Goal: Task Accomplishment & Management: Complete application form

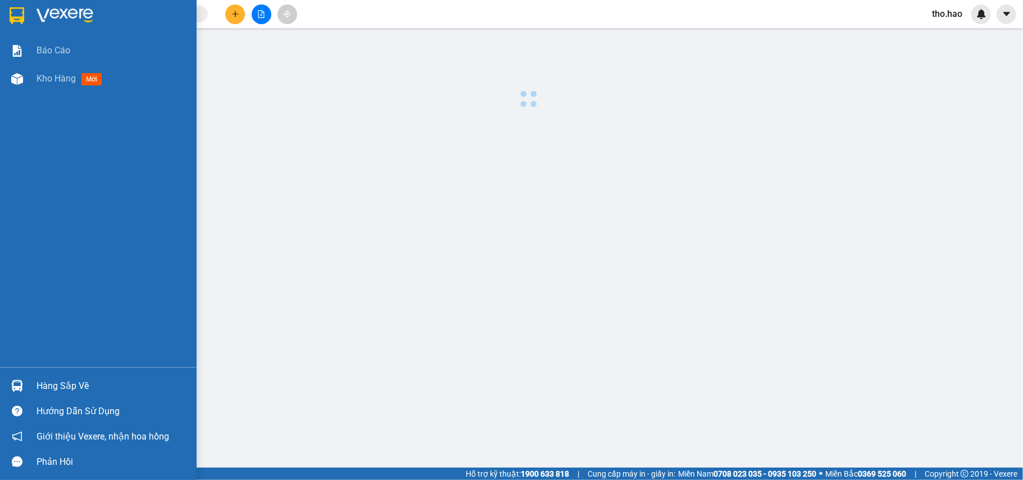
click at [54, 387] on div "Hàng sắp về" at bounding box center [113, 385] width 152 height 17
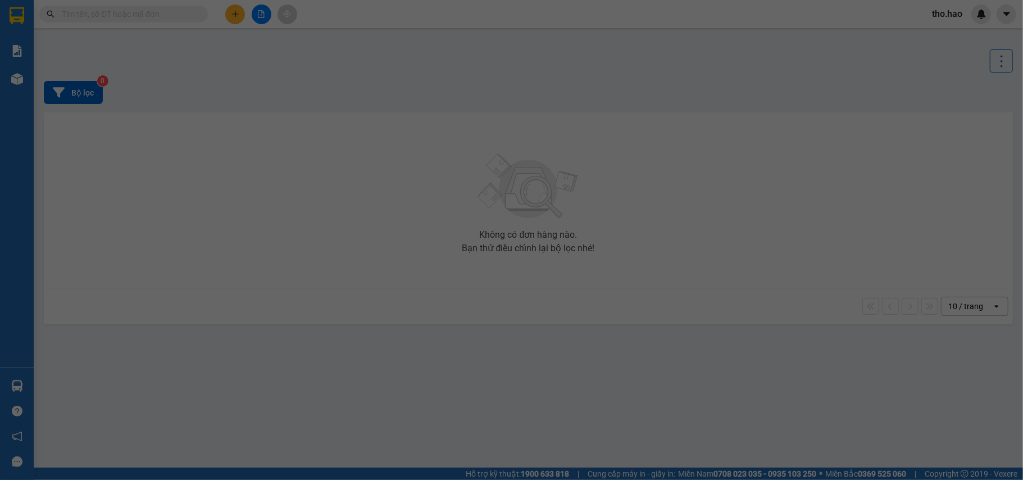
click at [54, 121] on div "[DATE] [DATE] No Data" at bounding box center [233, 73] width 449 height 95
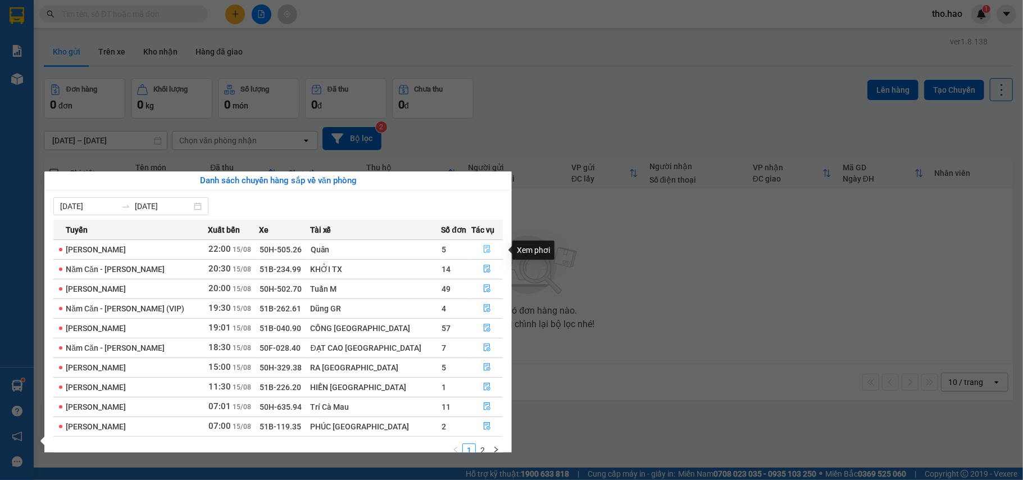
click at [483, 247] on icon "file-done" at bounding box center [487, 249] width 8 height 8
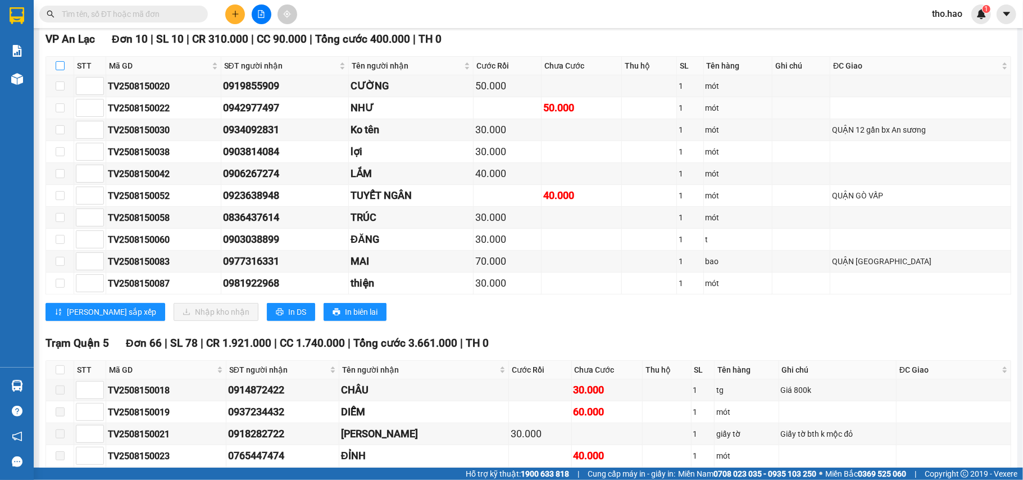
scroll to position [299, 0]
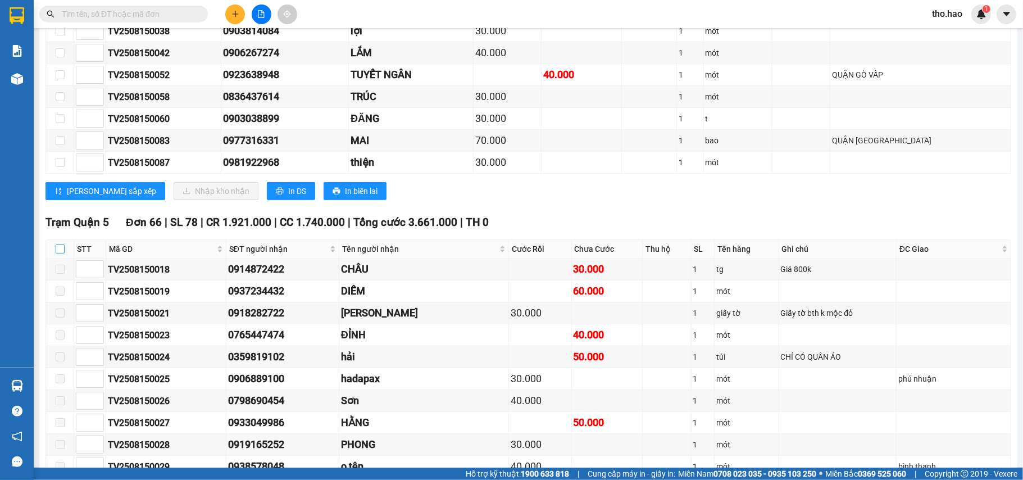
click at [62, 253] on input "checkbox" at bounding box center [60, 248] width 9 height 9
checkbox input "true"
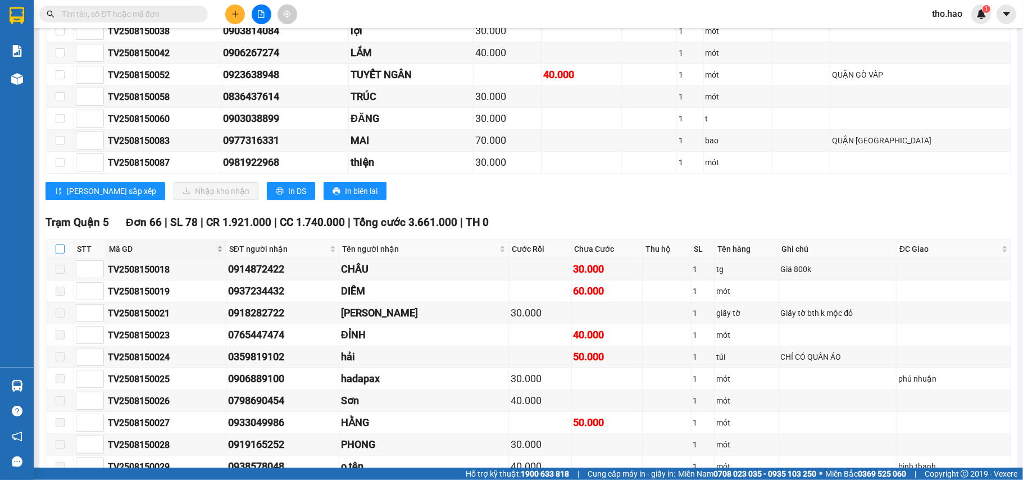
checkbox input "true"
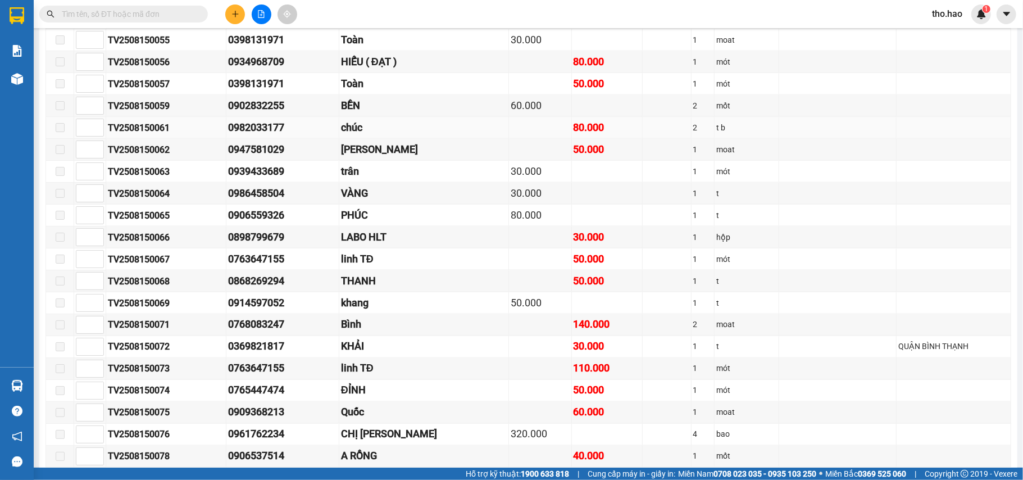
scroll to position [1348, 0]
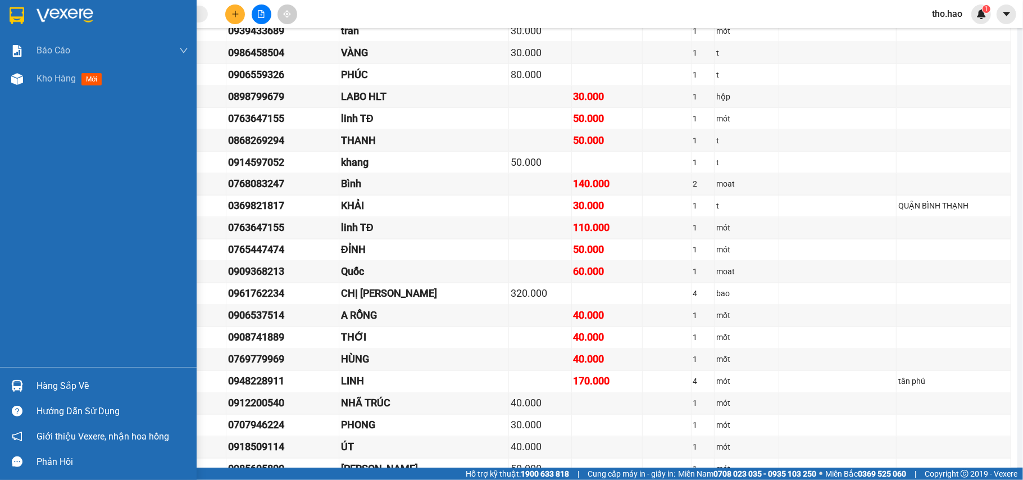
drag, startPoint x: 13, startPoint y: 389, endPoint x: 63, endPoint y: 374, distance: 51.7
click at [13, 390] on img at bounding box center [17, 386] width 12 height 12
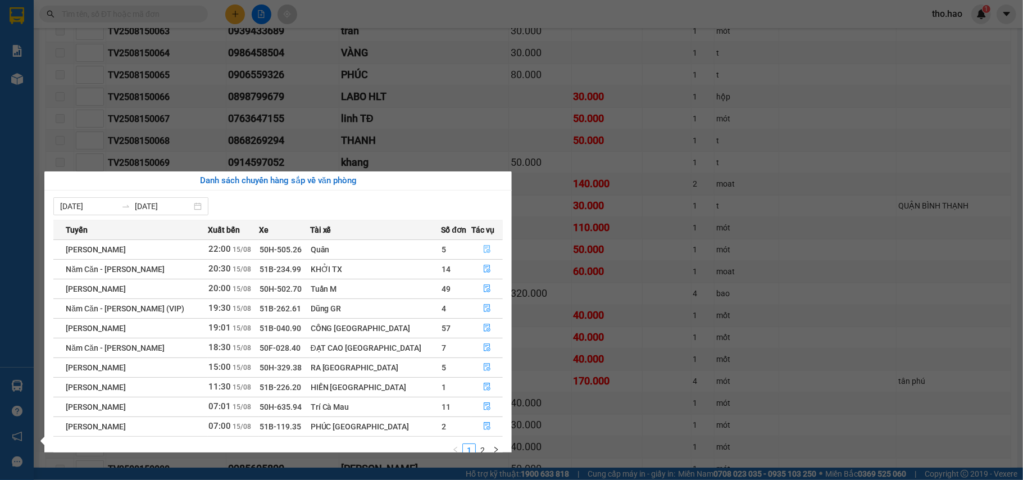
click at [484, 246] on icon "file-done" at bounding box center [487, 249] width 7 height 8
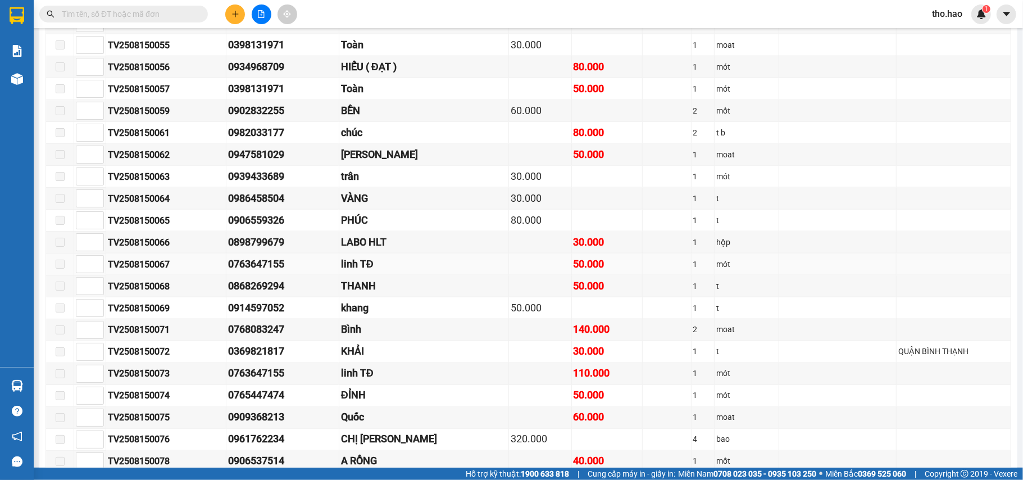
scroll to position [973, 0]
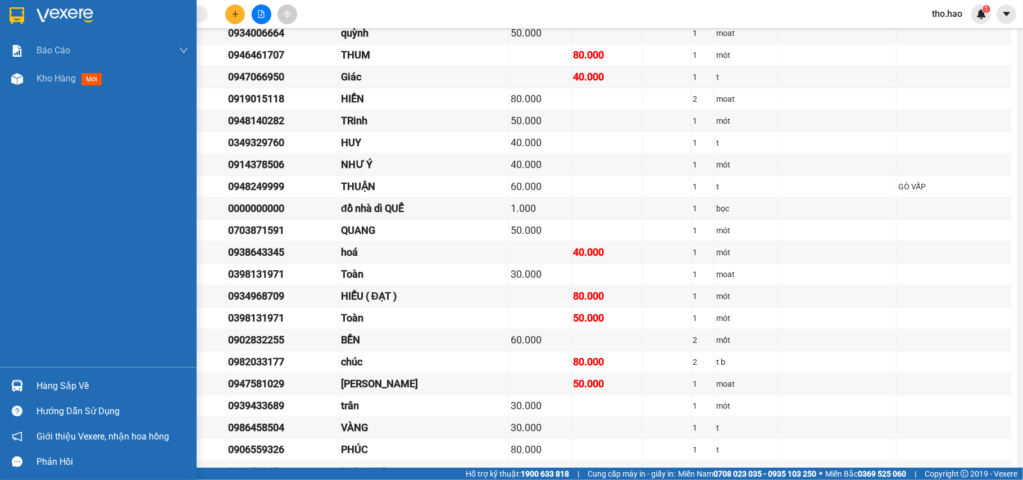
click at [15, 381] on img at bounding box center [17, 386] width 12 height 12
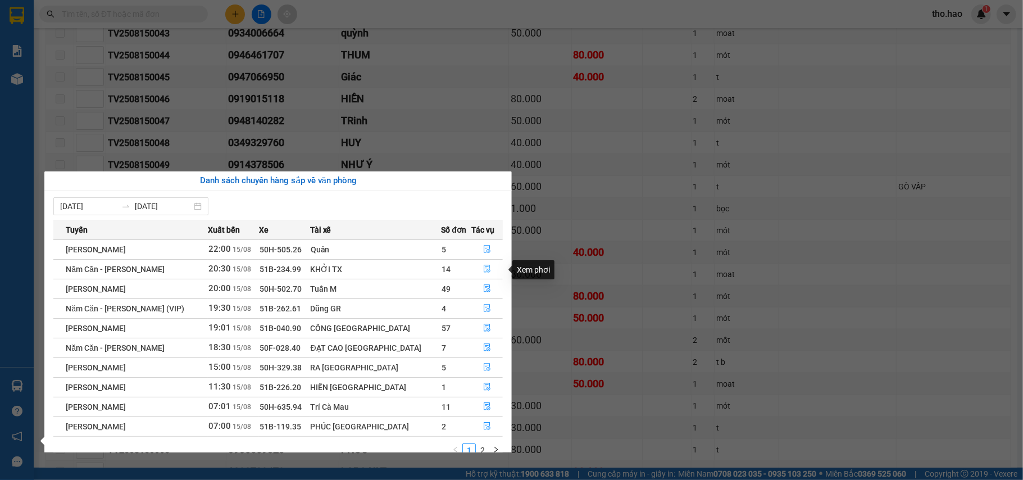
click at [488, 267] on button "button" at bounding box center [487, 269] width 30 height 18
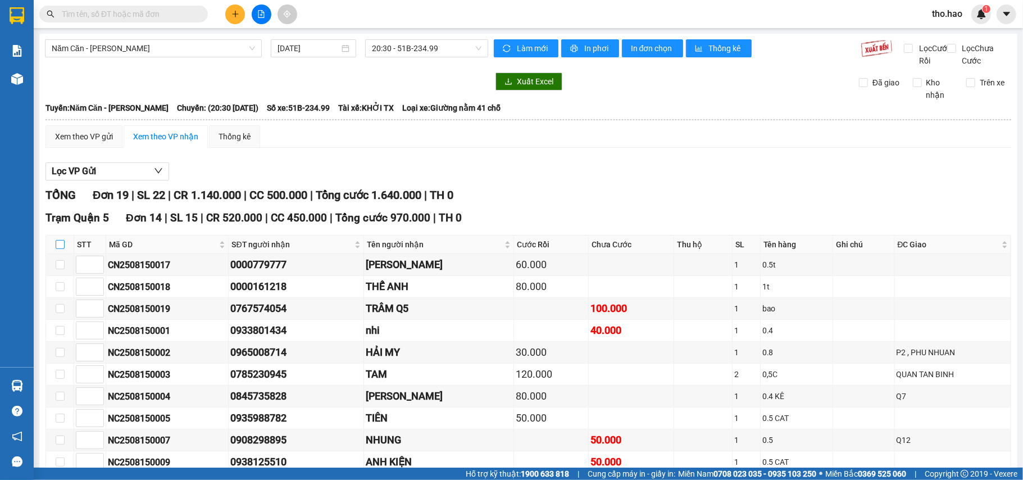
click at [58, 249] on input "checkbox" at bounding box center [60, 244] width 9 height 9
checkbox input "true"
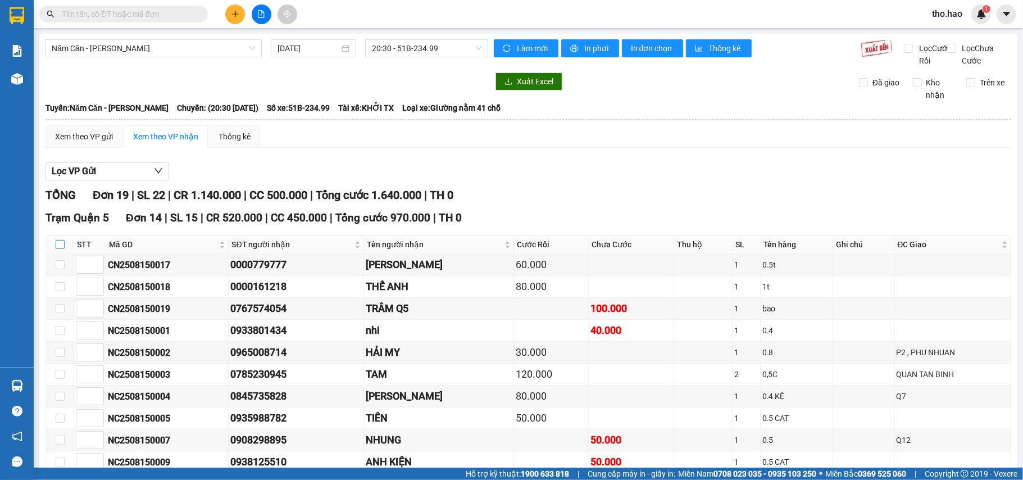
checkbox input "true"
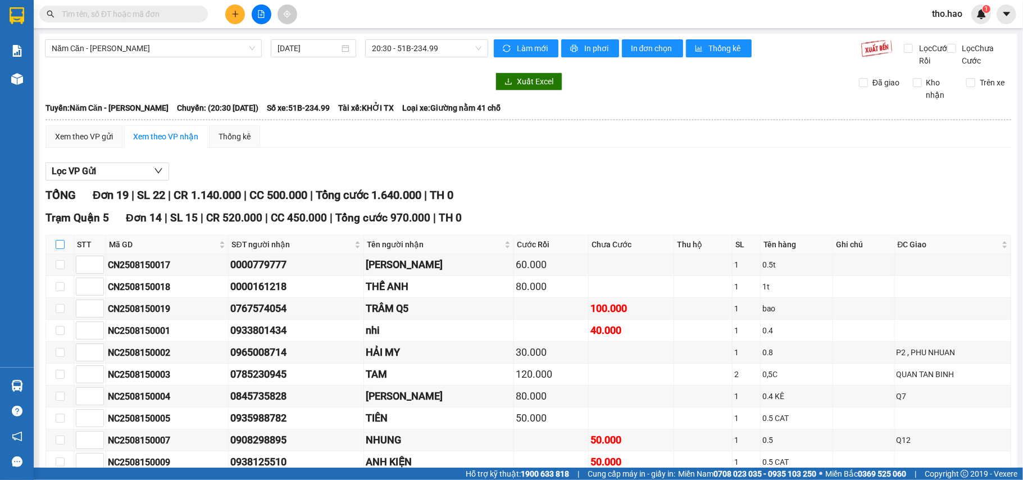
checkbox input "true"
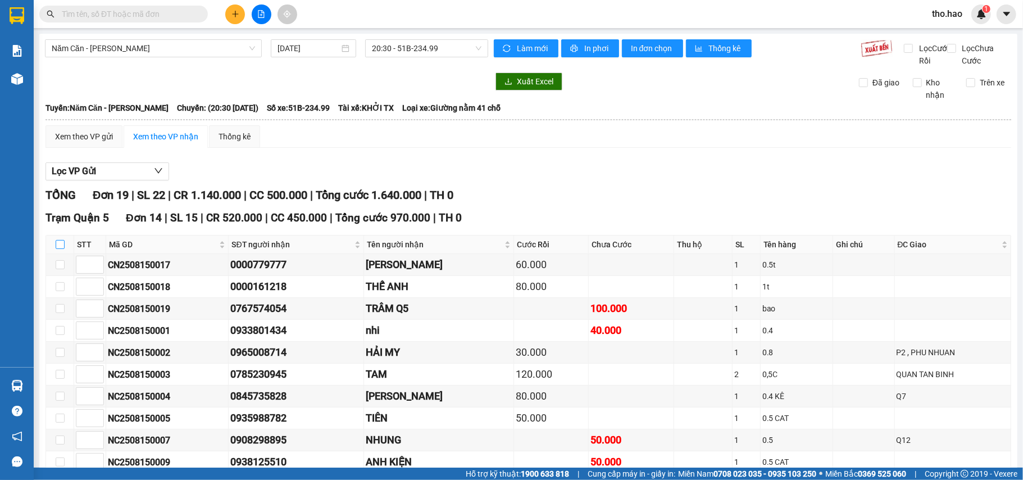
checkbox input "true"
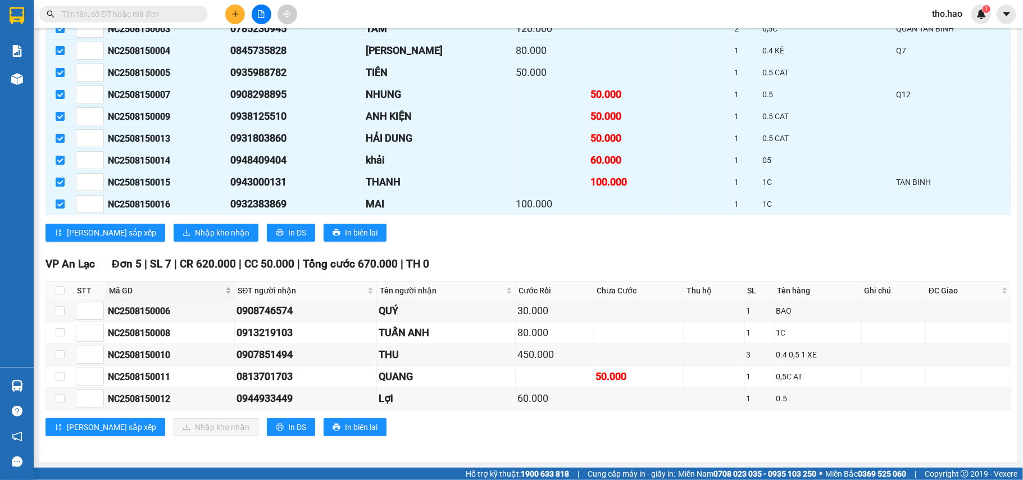
scroll to position [369, 0]
click at [195, 227] on span "Nhập kho nhận" at bounding box center [222, 232] width 54 height 12
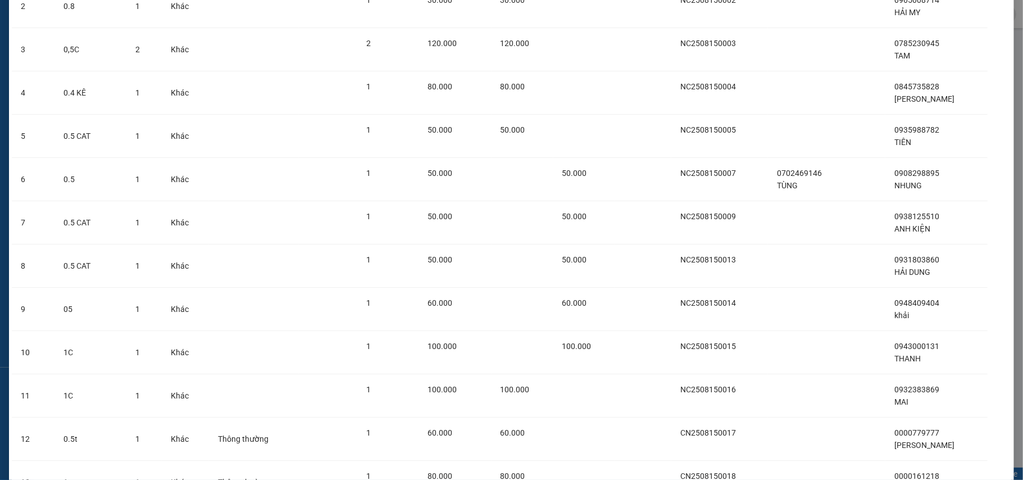
scroll to position [304, 0]
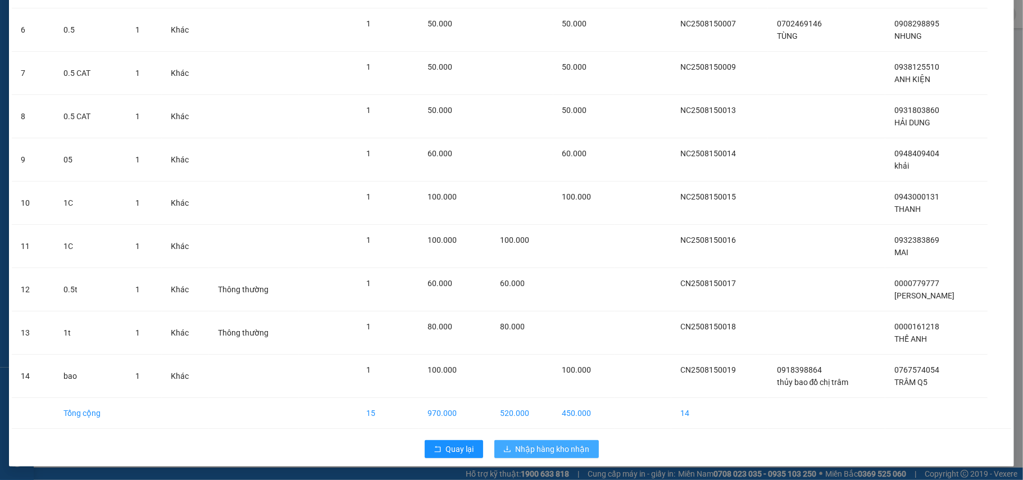
click at [583, 440] on button "Nhập hàng kho nhận" at bounding box center [546, 449] width 104 height 18
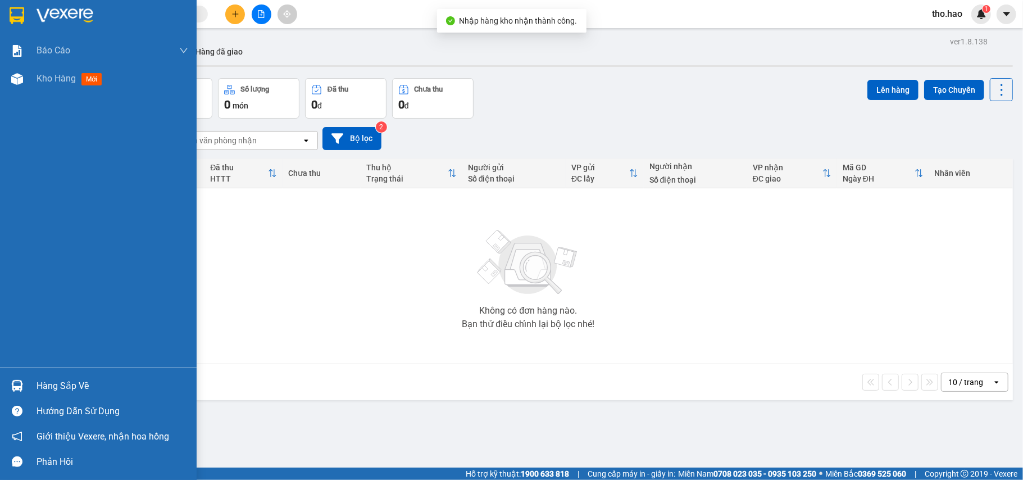
click at [26, 384] on div at bounding box center [17, 386] width 20 height 20
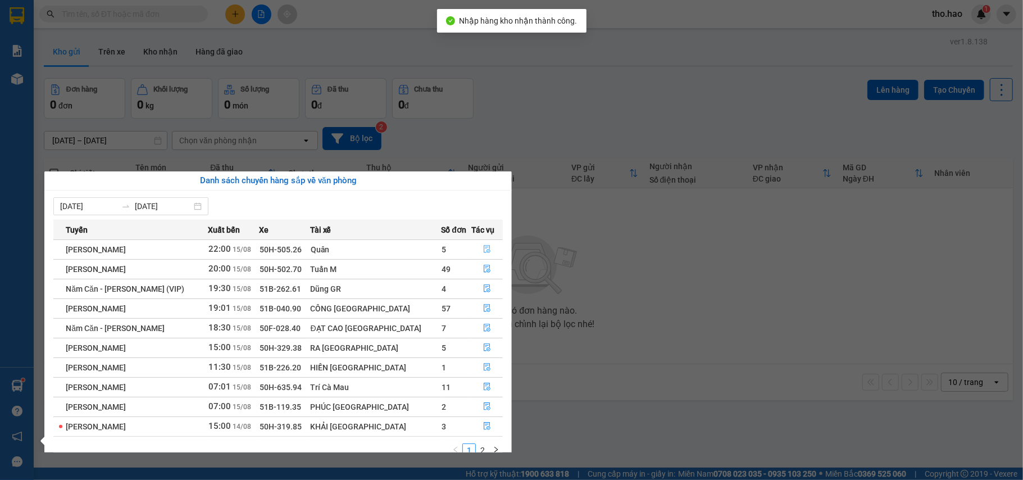
click at [483, 247] on icon "file-done" at bounding box center [487, 249] width 8 height 8
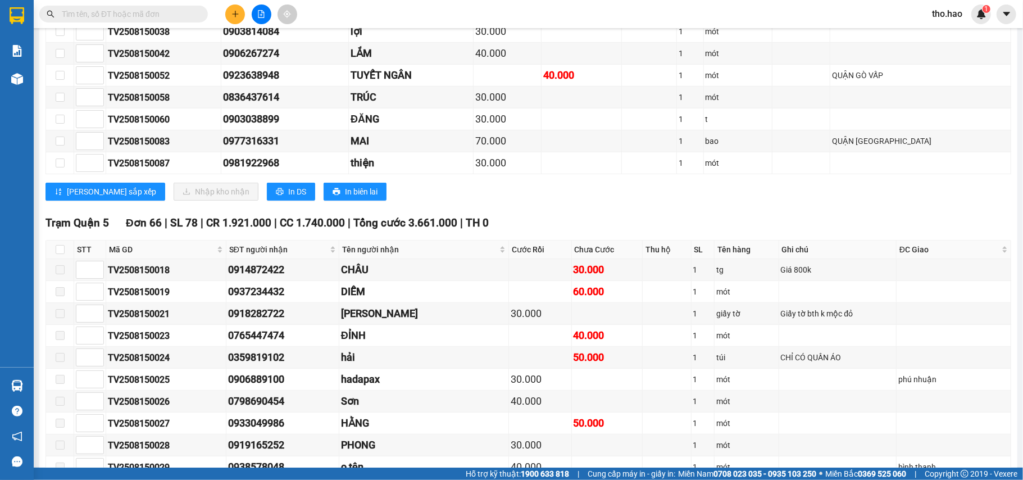
scroll to position [299, 0]
click at [62, 253] on input "checkbox" at bounding box center [60, 248] width 9 height 9
checkbox input "true"
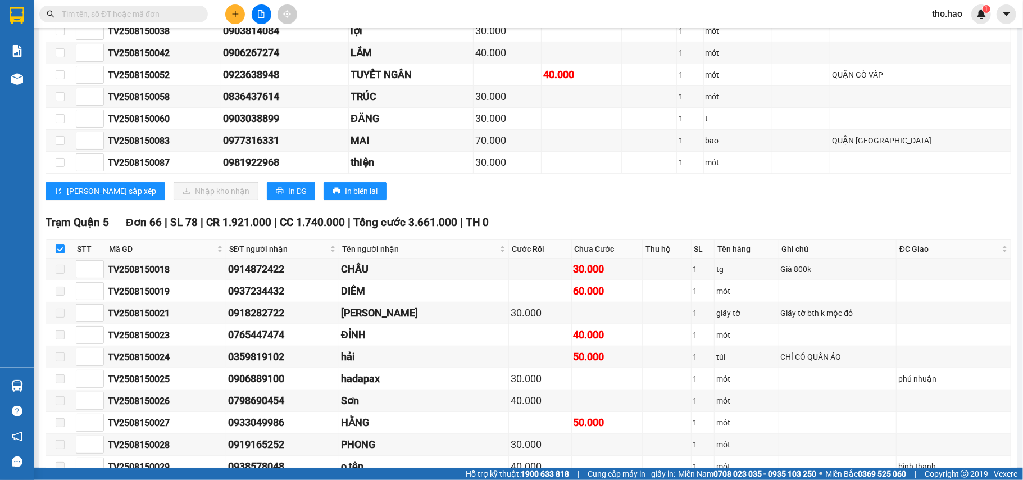
checkbox input "true"
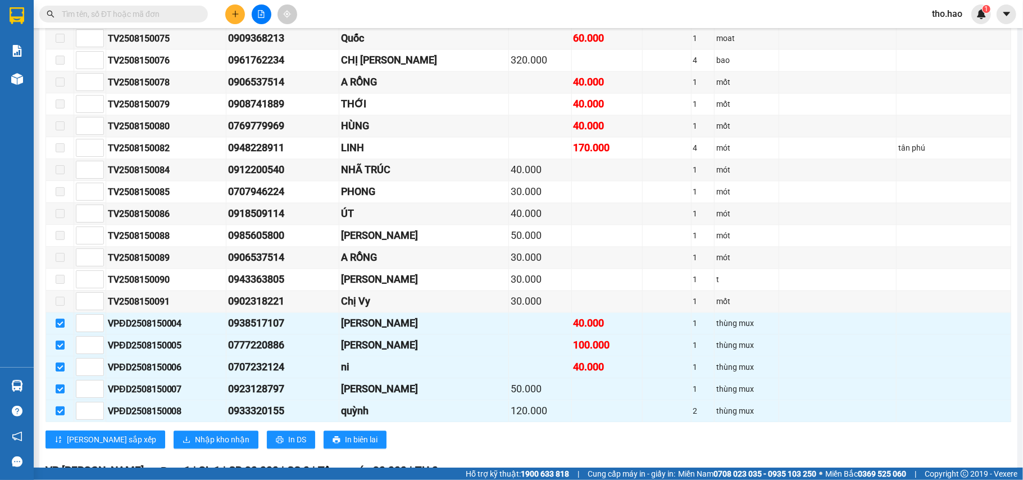
scroll to position [1758, 0]
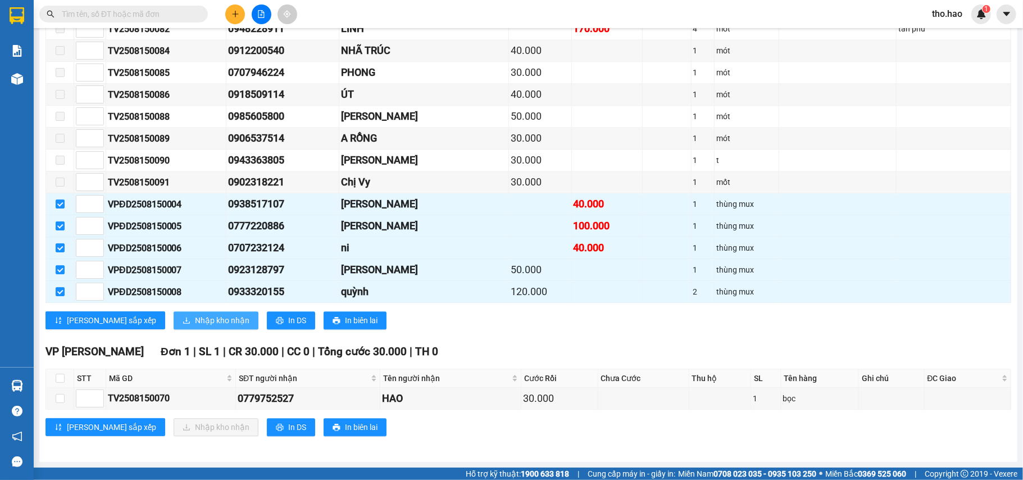
click at [174, 313] on button "Nhập kho nhận" at bounding box center [216, 320] width 85 height 18
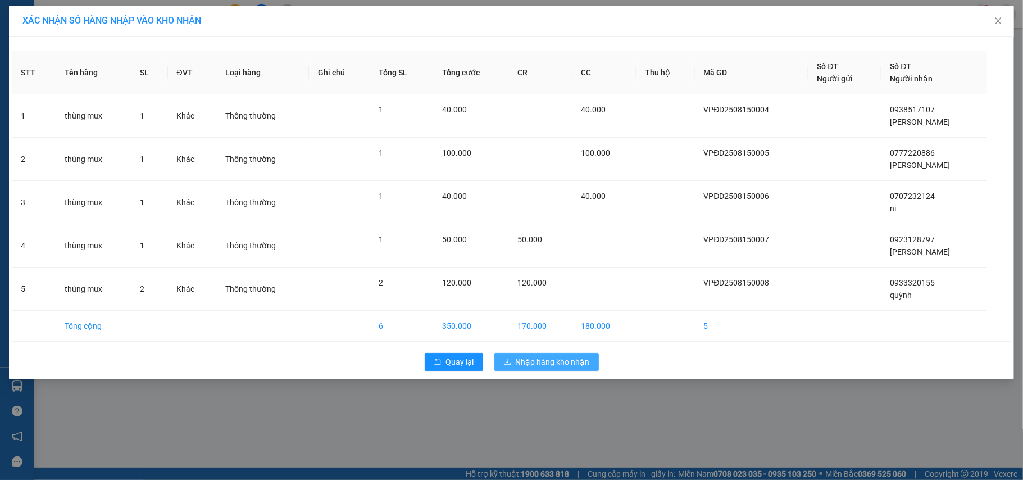
click at [544, 371] on button "Nhập hàng kho nhận" at bounding box center [546, 362] width 104 height 18
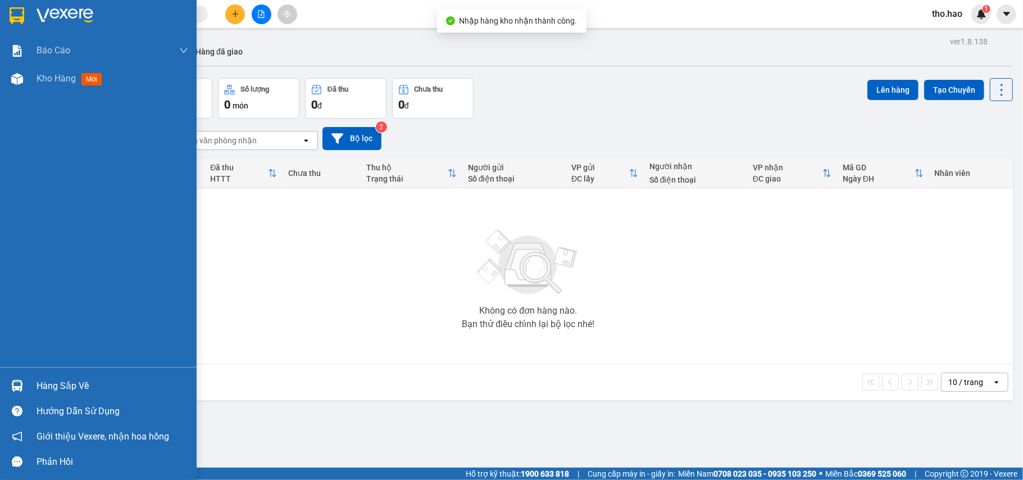
click at [28, 383] on div "Hàng sắp về" at bounding box center [98, 385] width 197 height 25
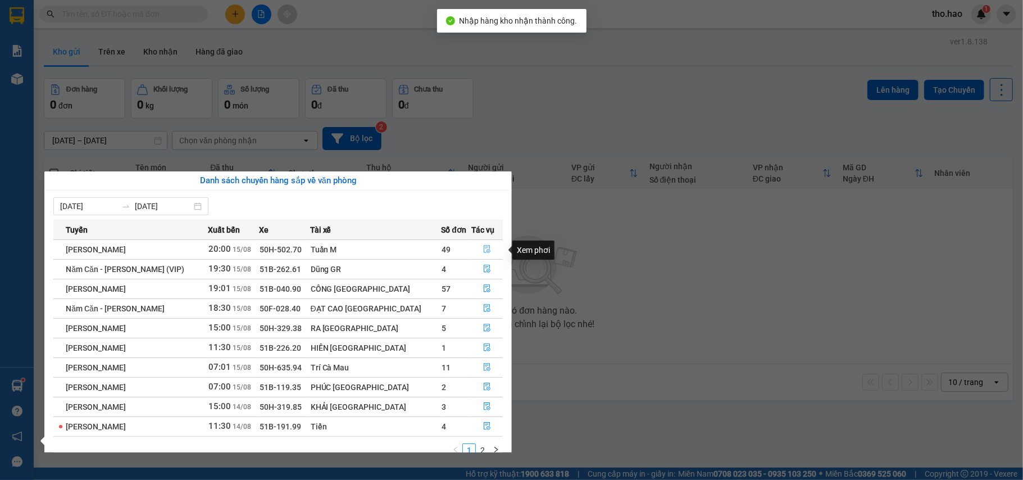
click at [483, 245] on icon "file-done" at bounding box center [487, 249] width 8 height 8
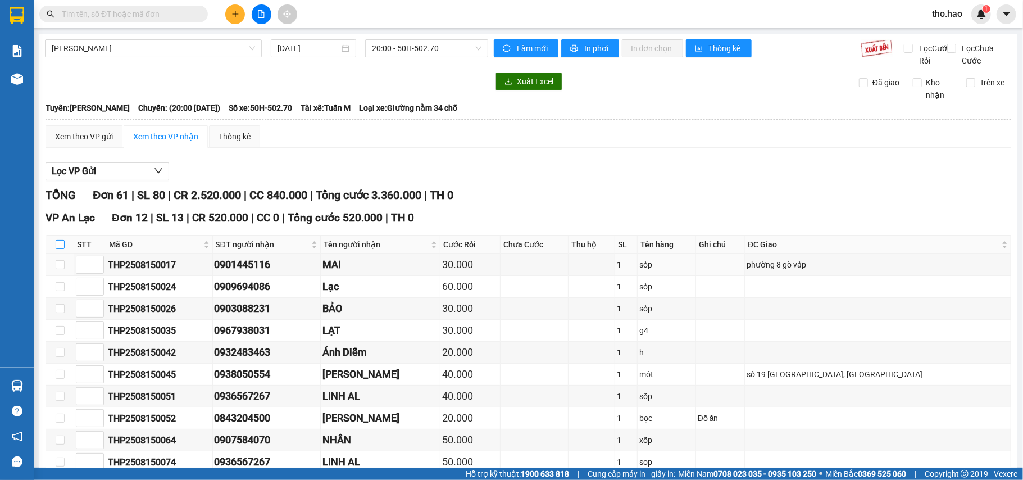
scroll to position [299, 0]
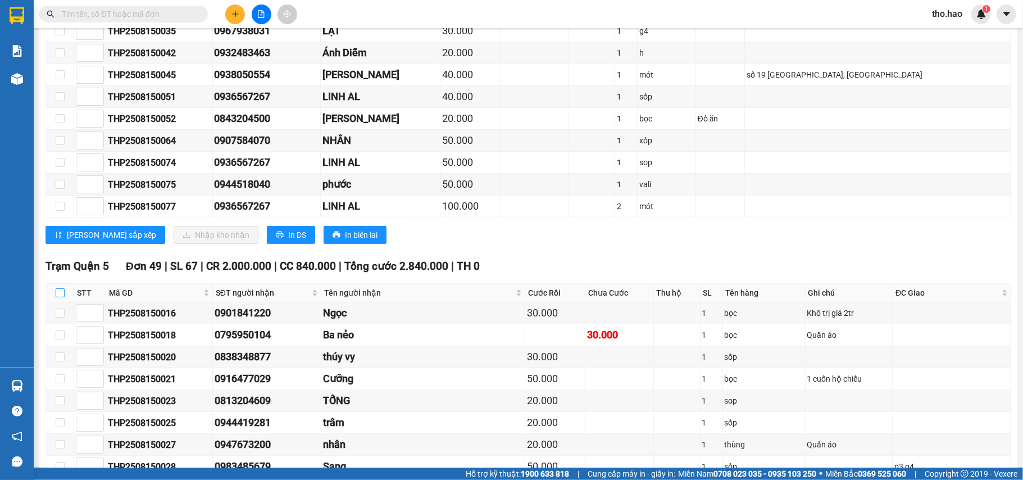
click at [57, 297] on input "checkbox" at bounding box center [60, 292] width 9 height 9
checkbox input "true"
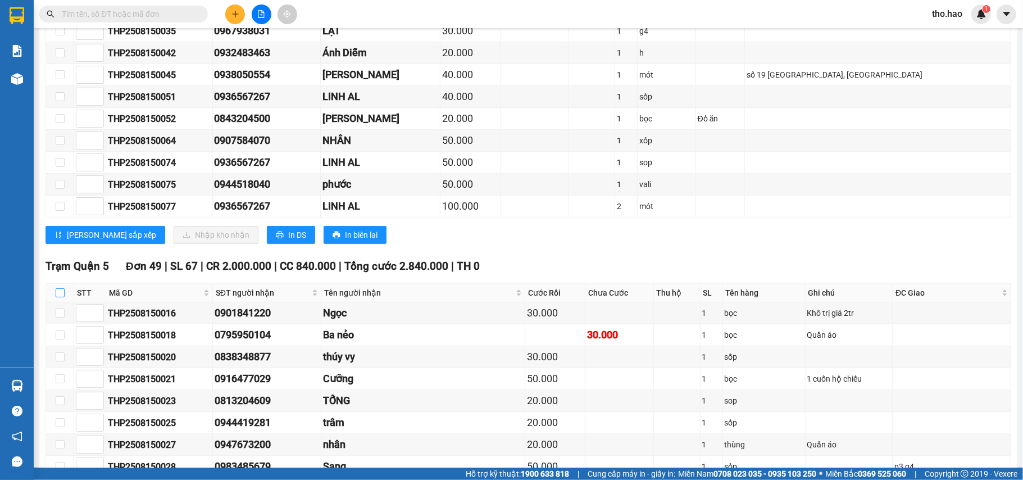
checkbox input "true"
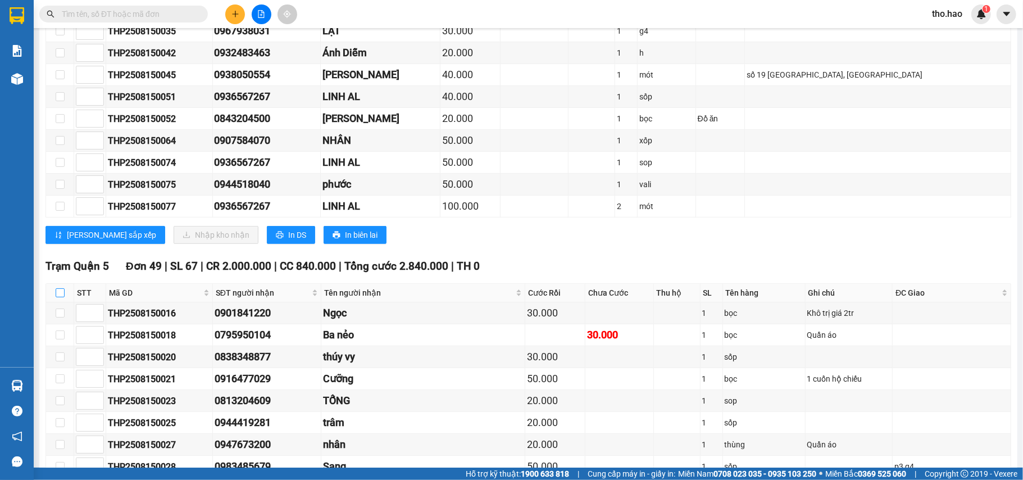
checkbox input "true"
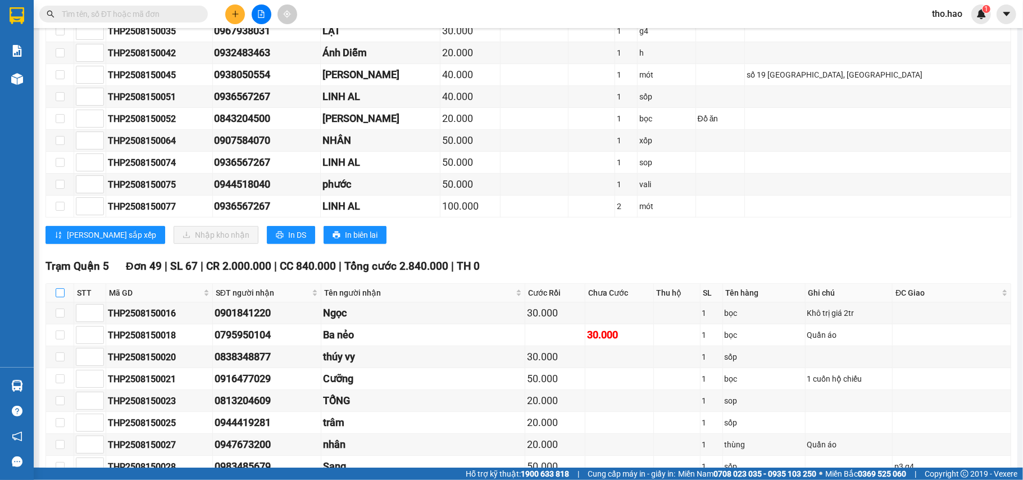
checkbox input "true"
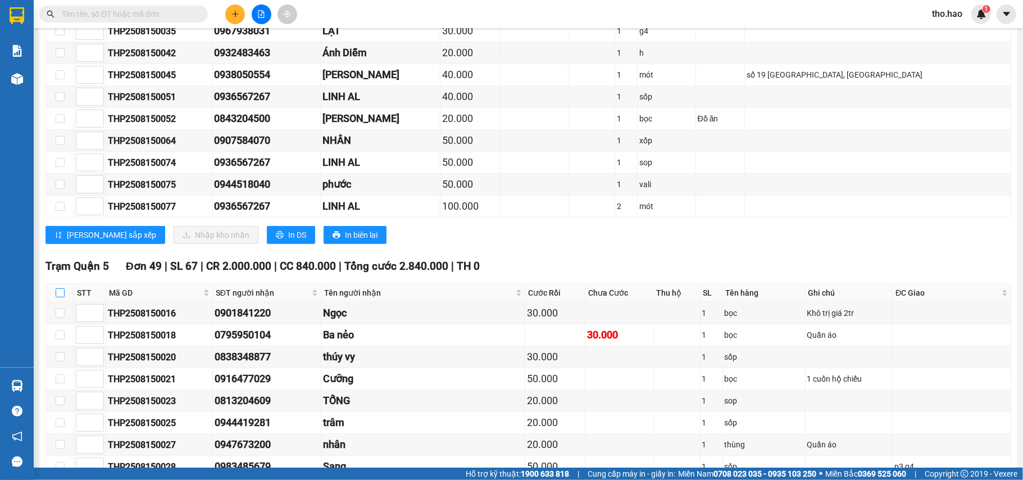
checkbox input "true"
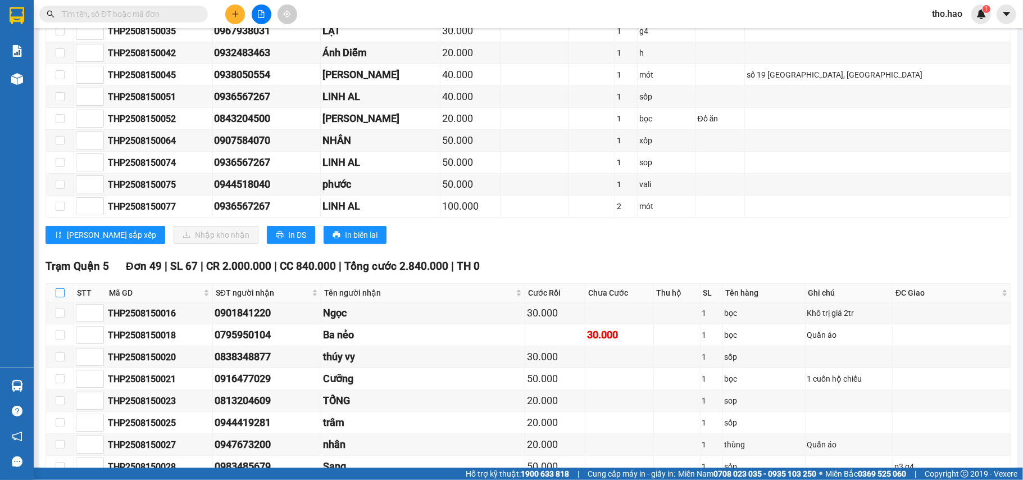
checkbox input "true"
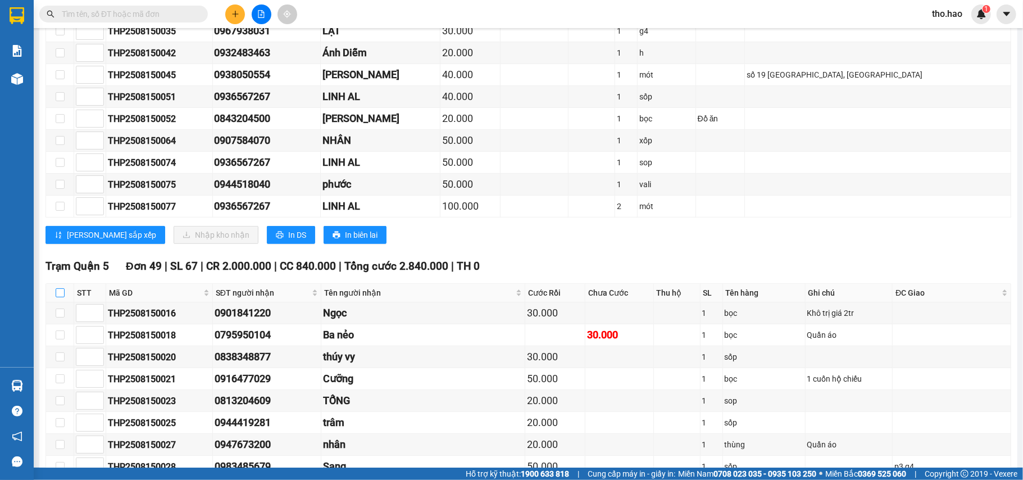
checkbox input "true"
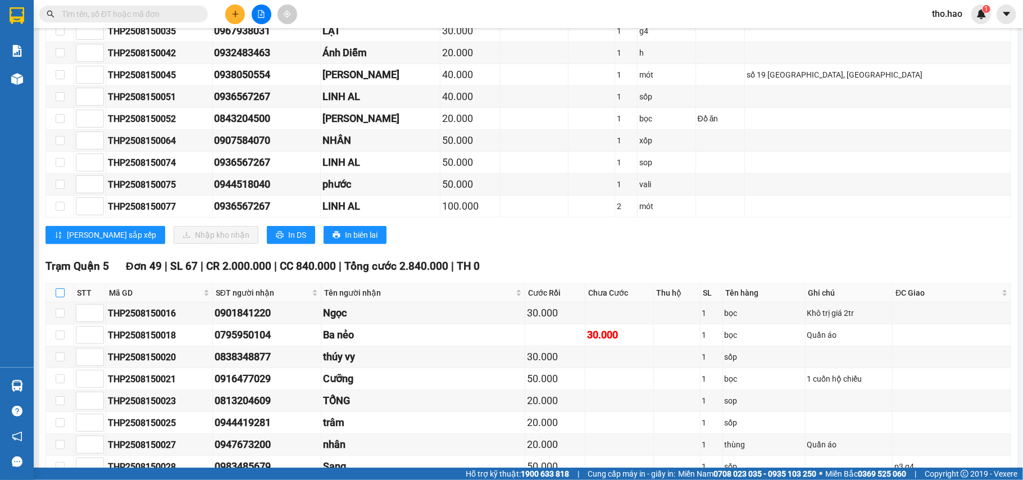
checkbox input "true"
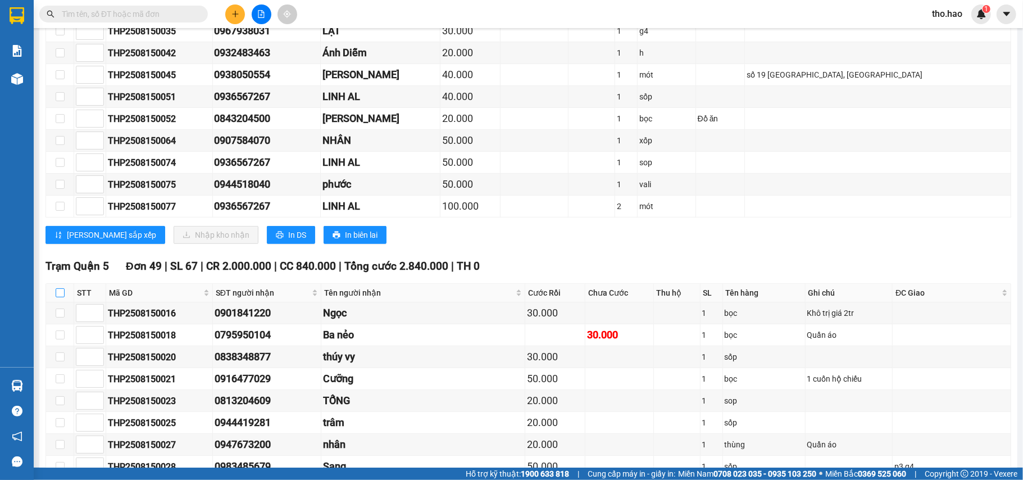
checkbox input "true"
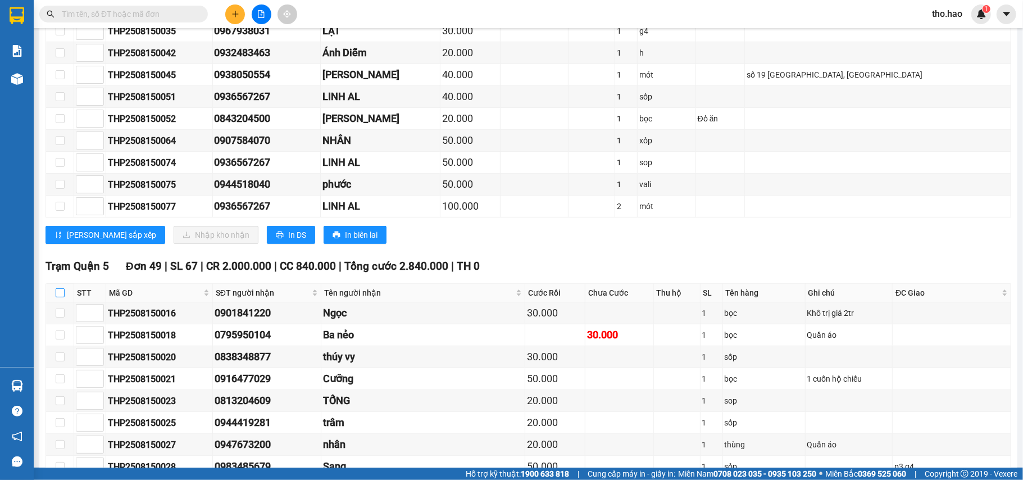
checkbox input "true"
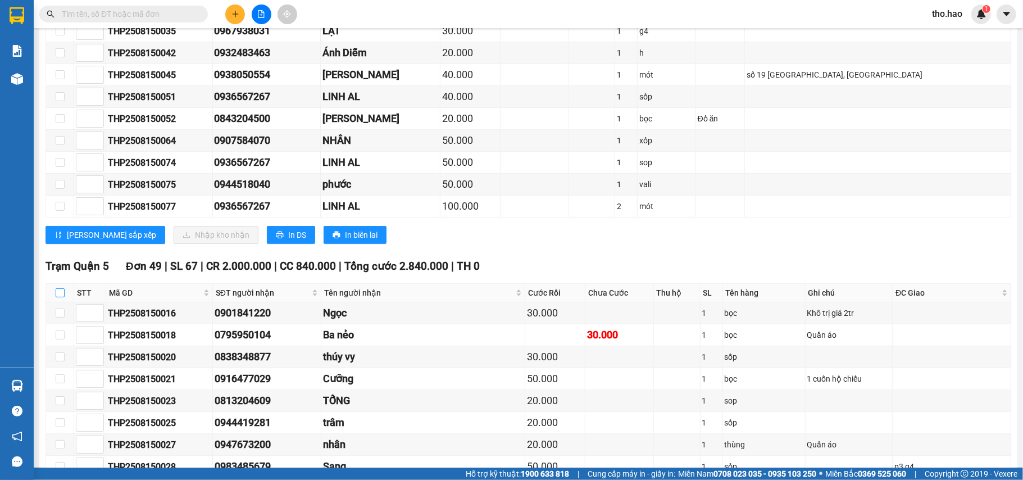
checkbox input "true"
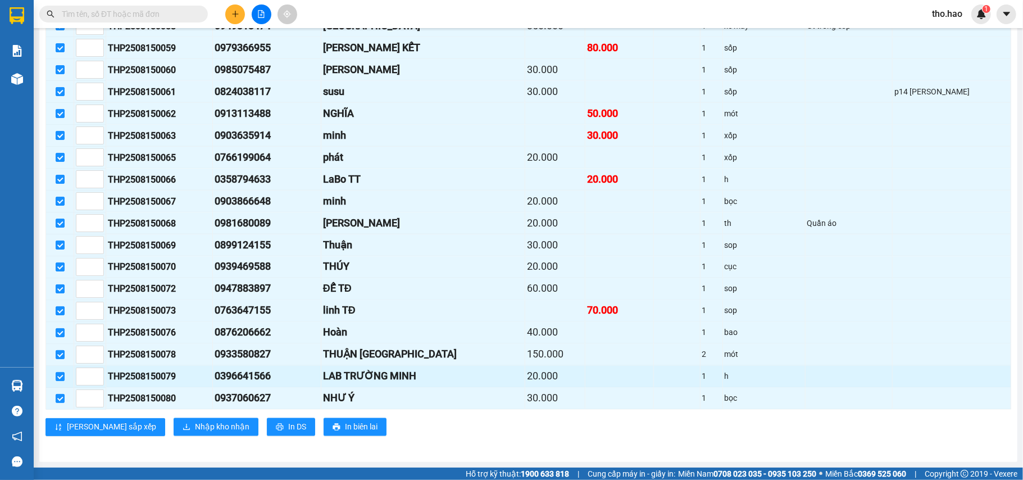
scroll to position [1313, 0]
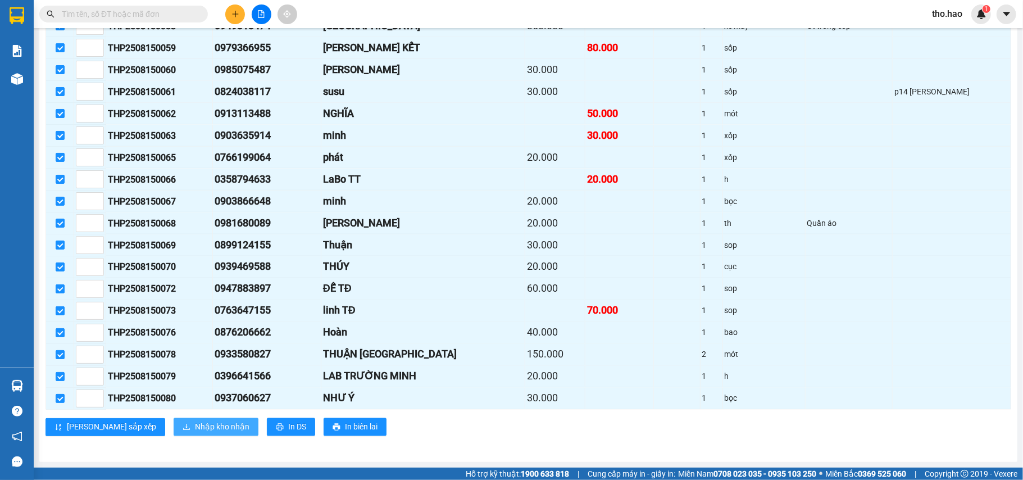
click at [195, 427] on span "Nhập kho nhận" at bounding box center [222, 427] width 54 height 12
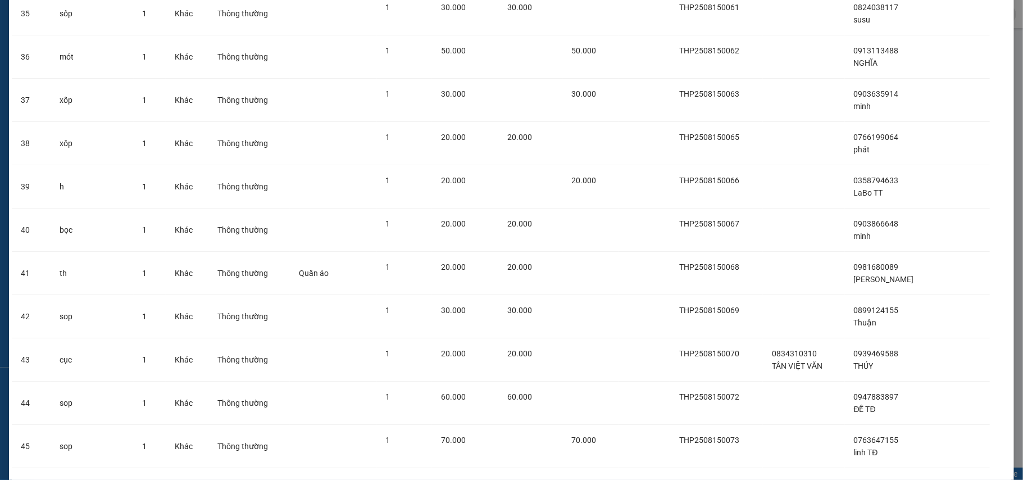
scroll to position [1825, 0]
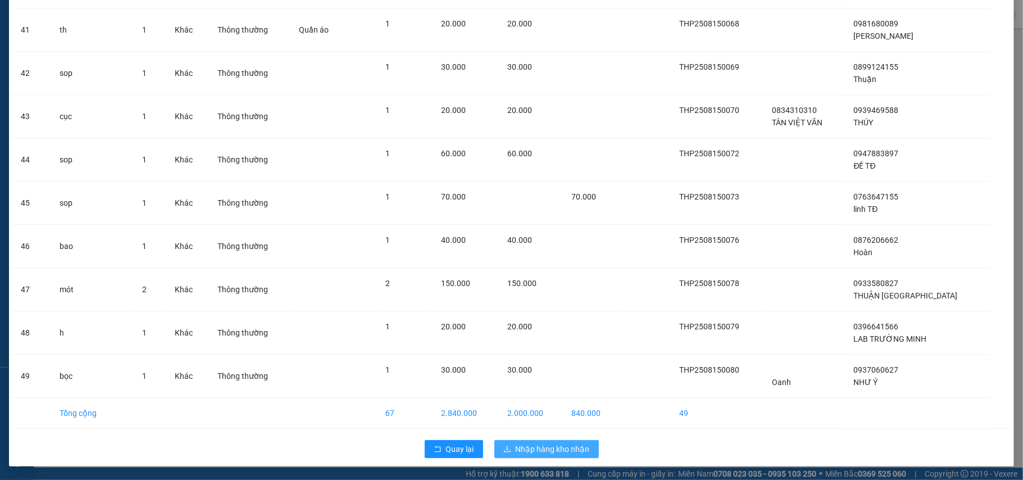
click at [535, 450] on span "Nhập hàng kho nhận" at bounding box center [553, 449] width 74 height 12
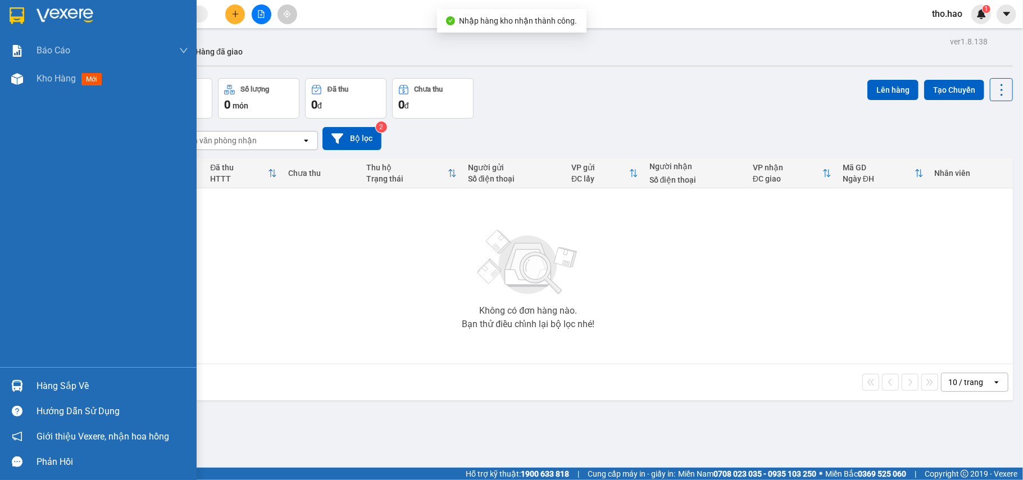
click at [42, 383] on div "Hàng sắp về" at bounding box center [113, 385] width 152 height 17
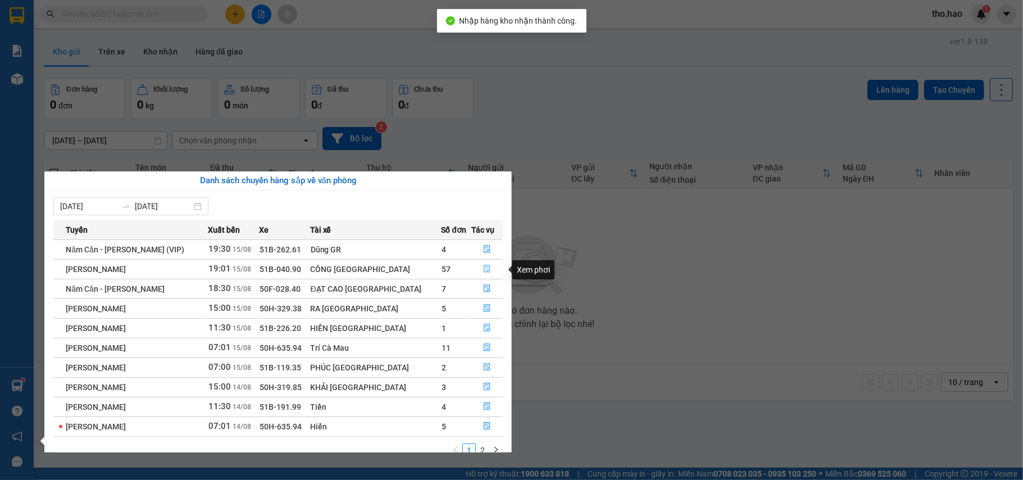
click at [483, 269] on icon "file-done" at bounding box center [487, 269] width 8 height 8
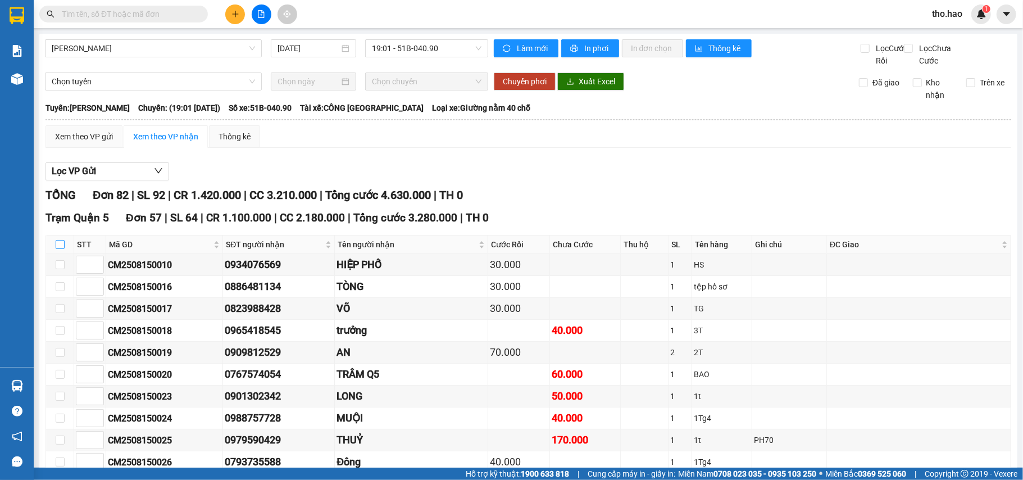
click at [56, 249] on input "checkbox" at bounding box center [60, 244] width 9 height 9
checkbox input "true"
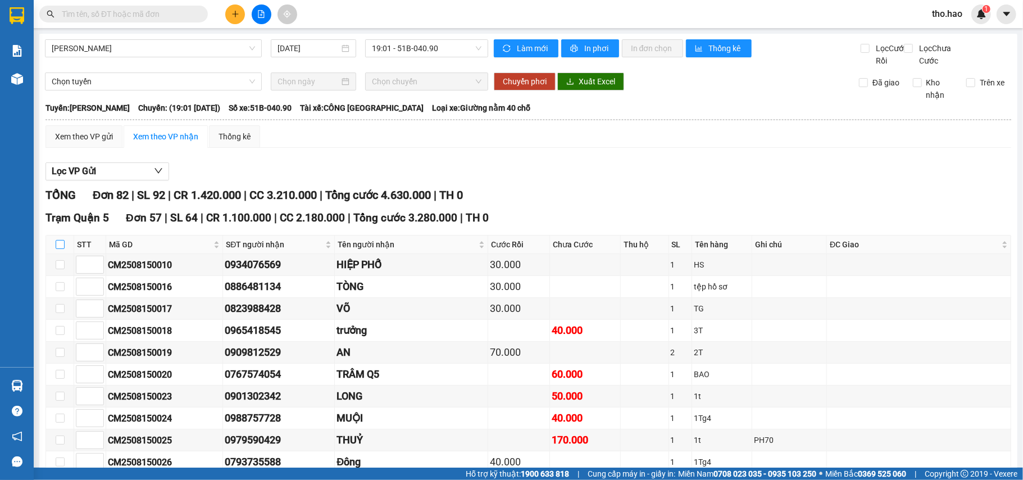
checkbox input "true"
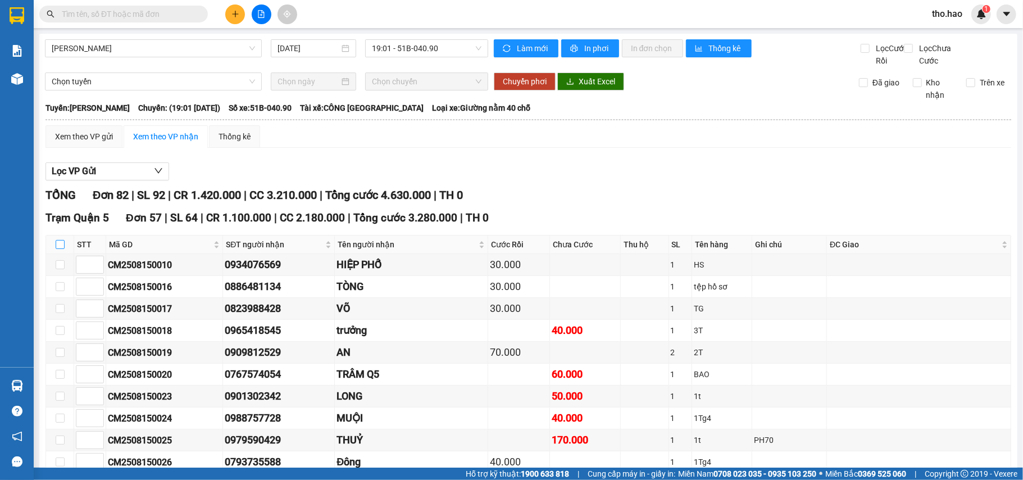
checkbox input "true"
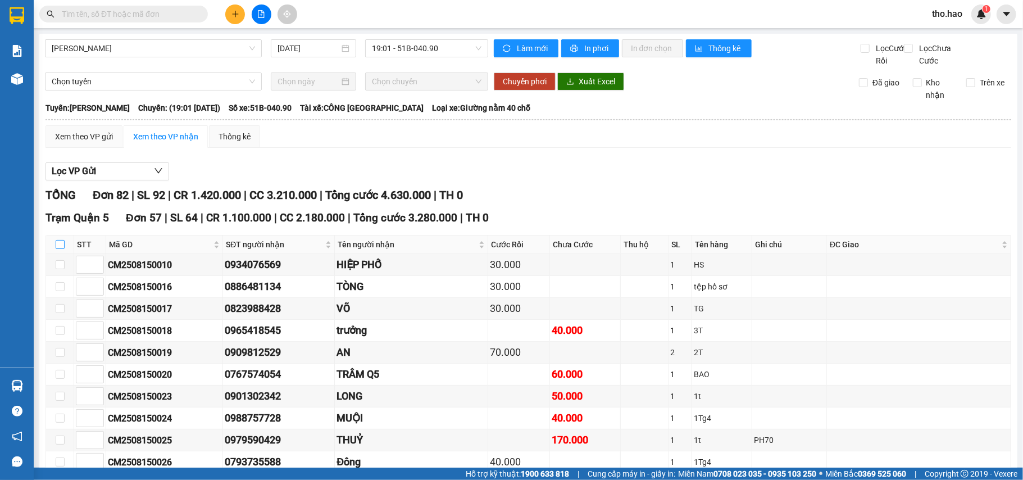
checkbox input "true"
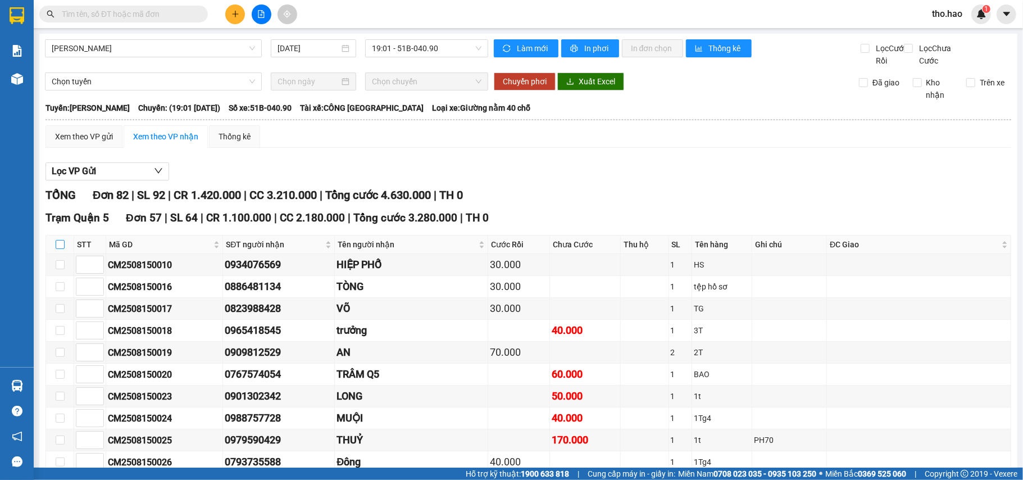
checkbox input "true"
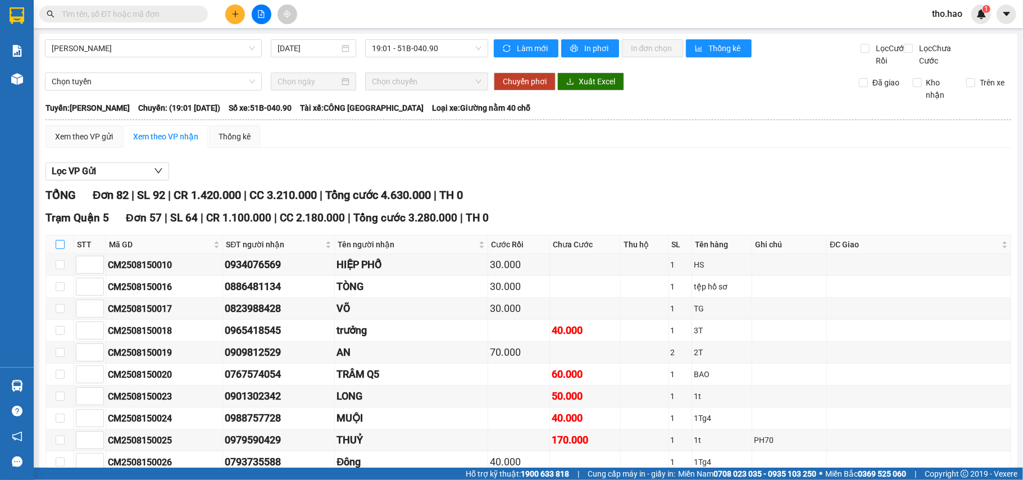
checkbox input "true"
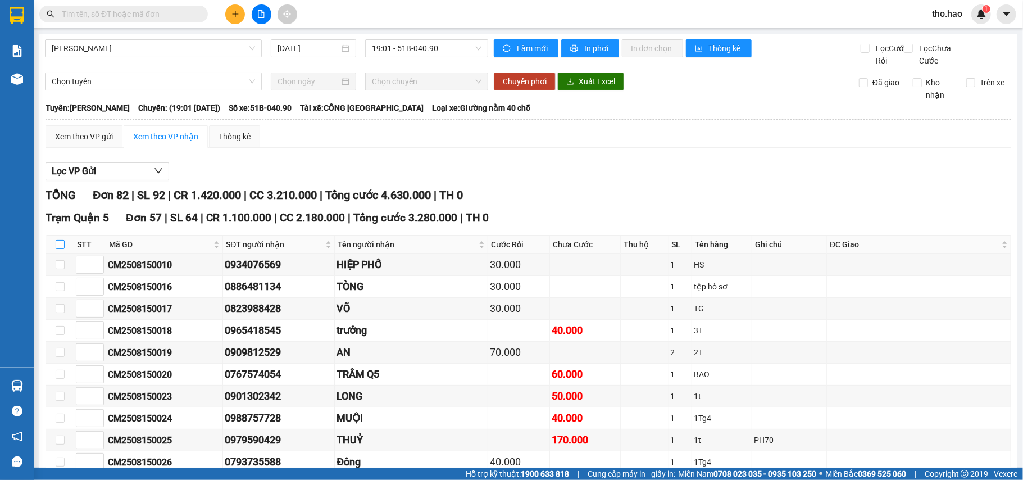
checkbox input "true"
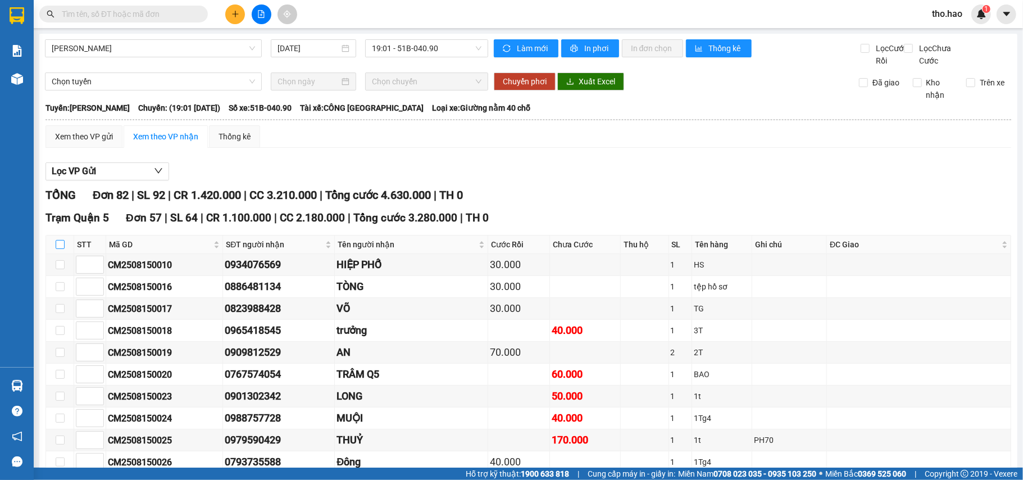
checkbox input "true"
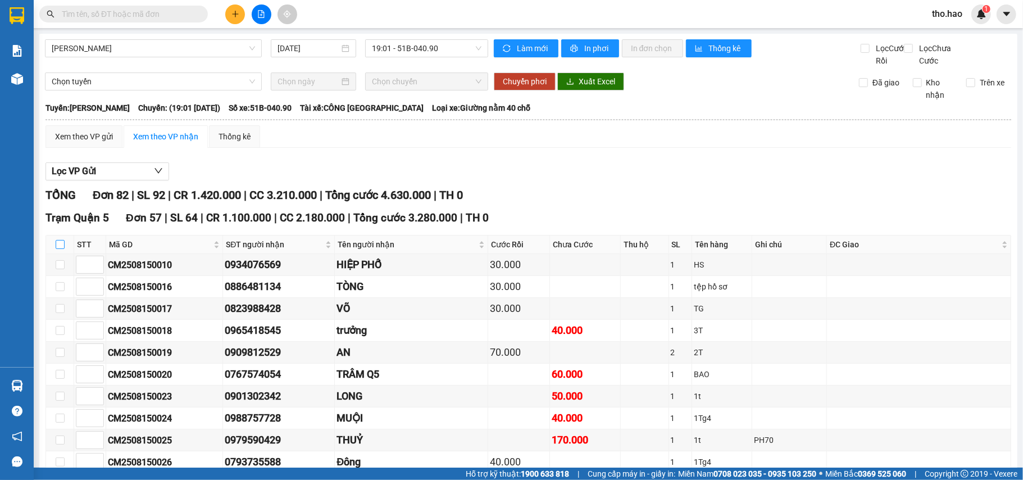
checkbox input "true"
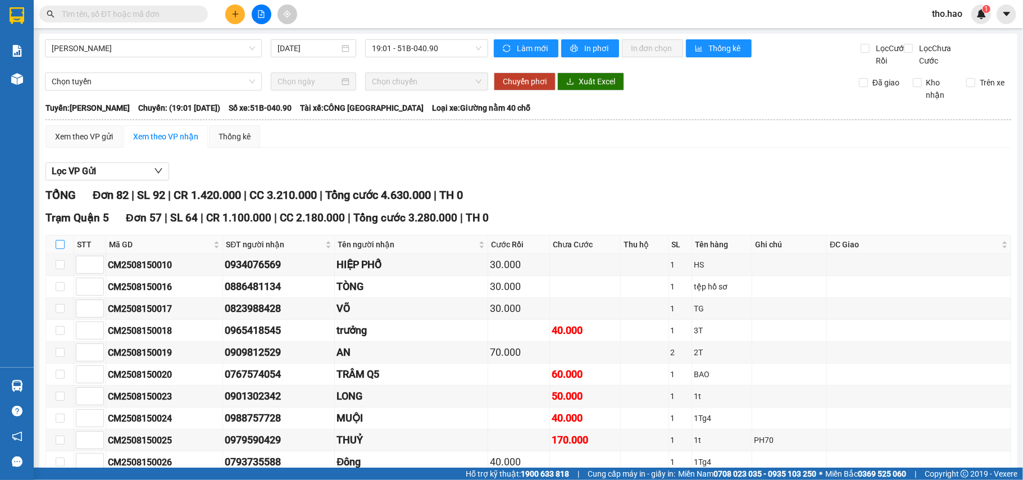
checkbox input "true"
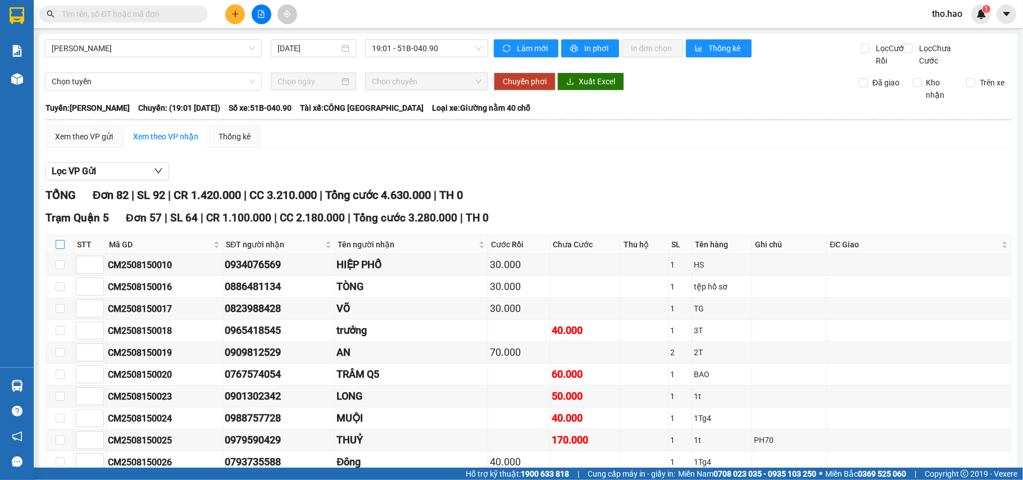
checkbox input "true"
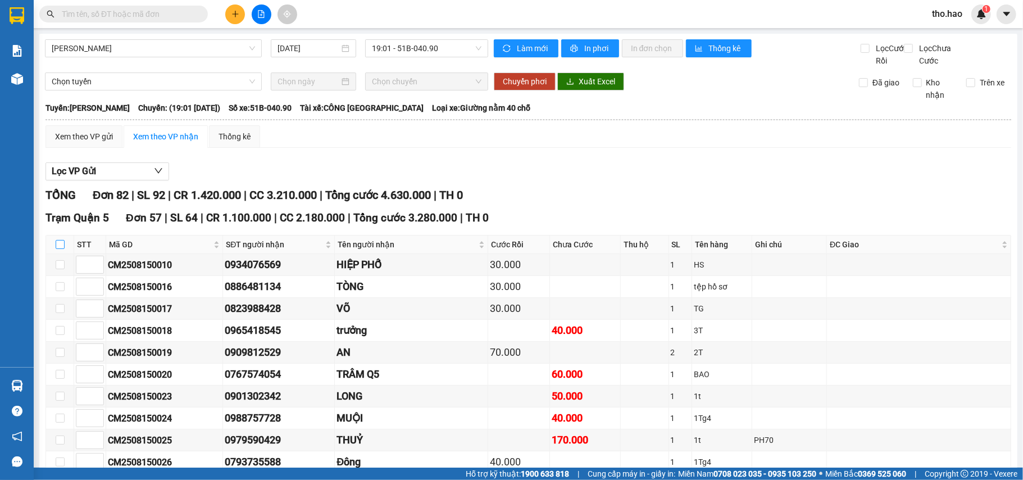
checkbox input "true"
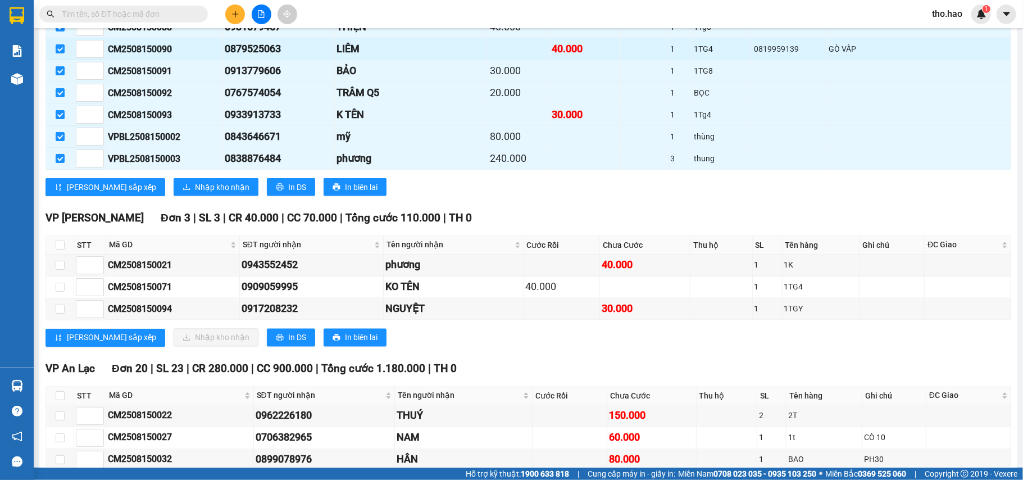
scroll to position [1423, 0]
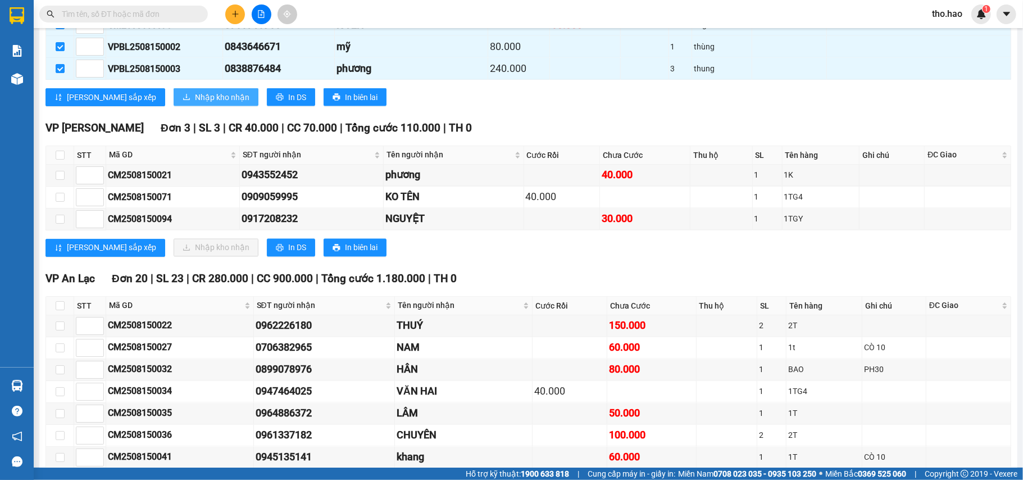
click at [195, 103] on span "Nhập kho nhận" at bounding box center [222, 97] width 54 height 12
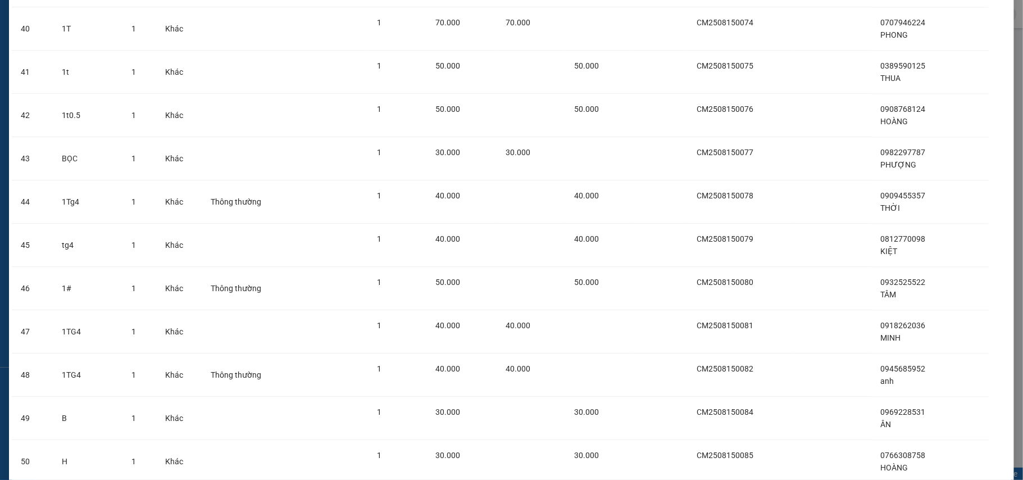
scroll to position [2173, 0]
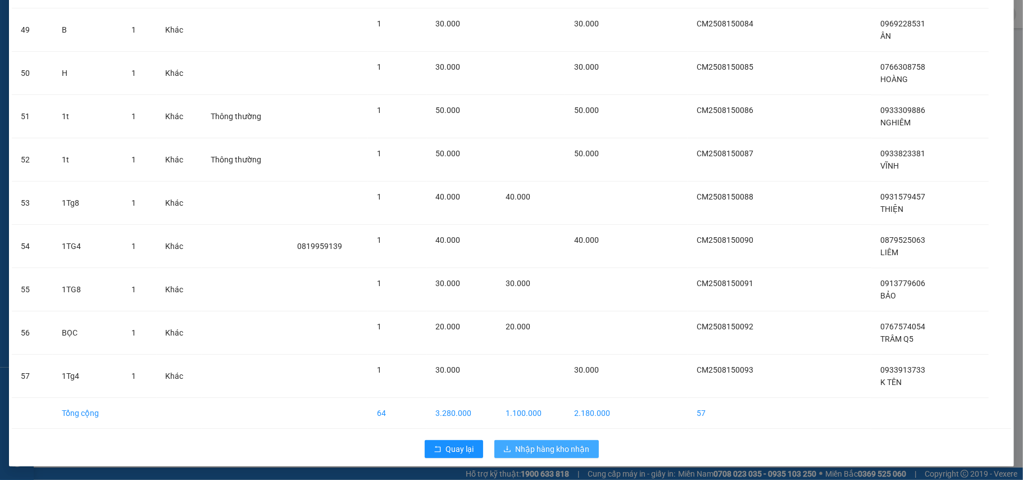
click at [551, 450] on span "Nhập hàng kho nhận" at bounding box center [553, 449] width 74 height 12
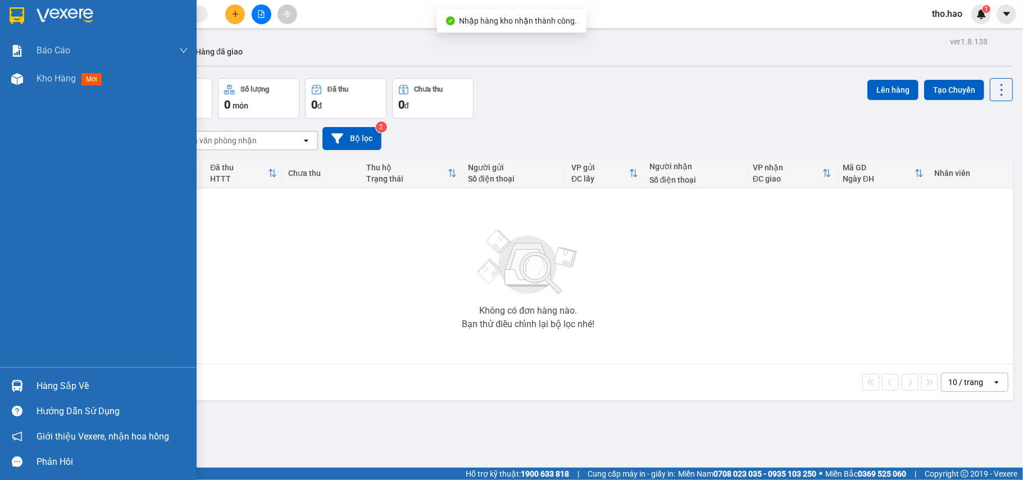
click at [21, 390] on img at bounding box center [17, 386] width 12 height 12
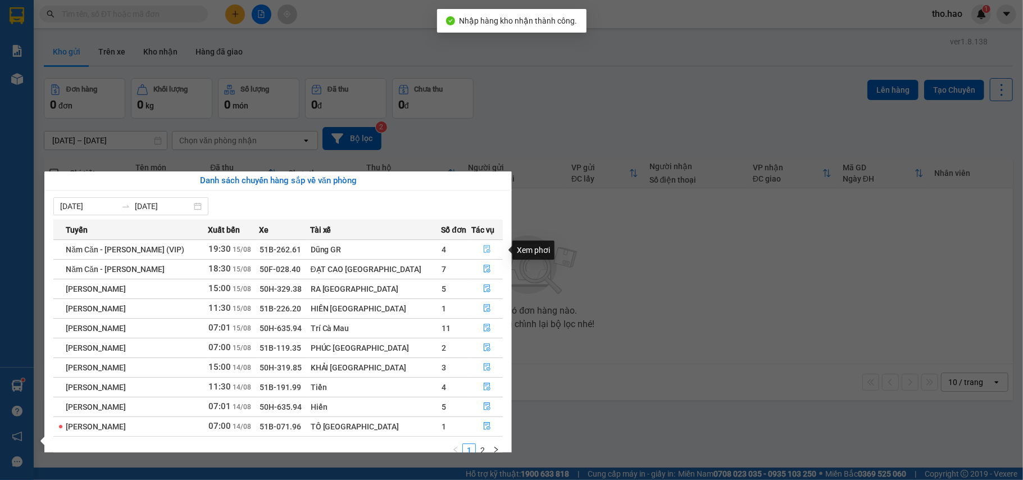
click at [483, 250] on icon "file-done" at bounding box center [487, 249] width 8 height 8
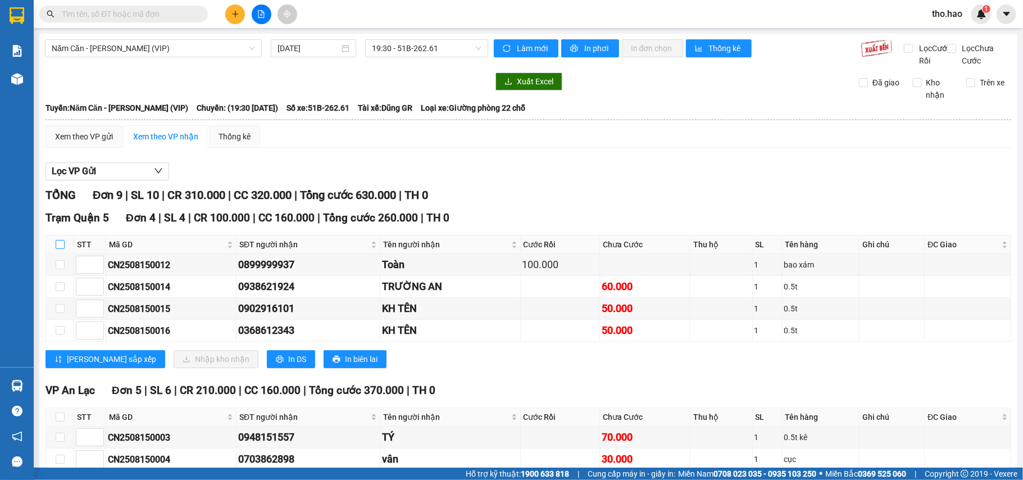
click at [61, 249] on input "checkbox" at bounding box center [60, 244] width 9 height 9
checkbox input "true"
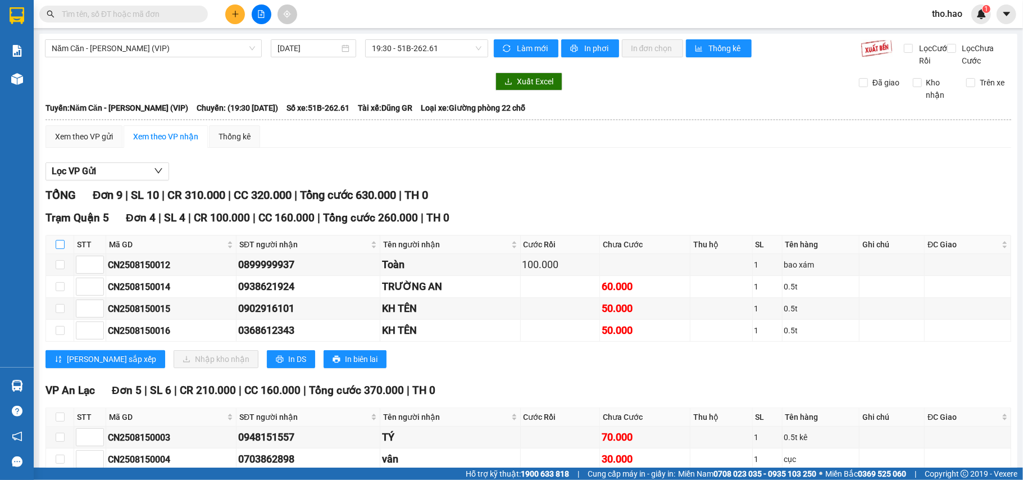
checkbox input "true"
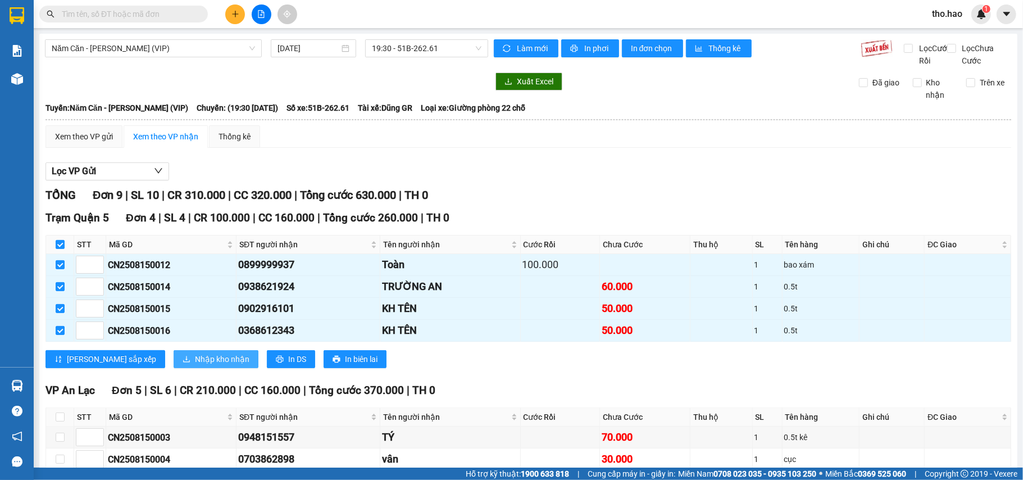
click at [174, 368] on button "Nhập kho nhận" at bounding box center [216, 359] width 85 height 18
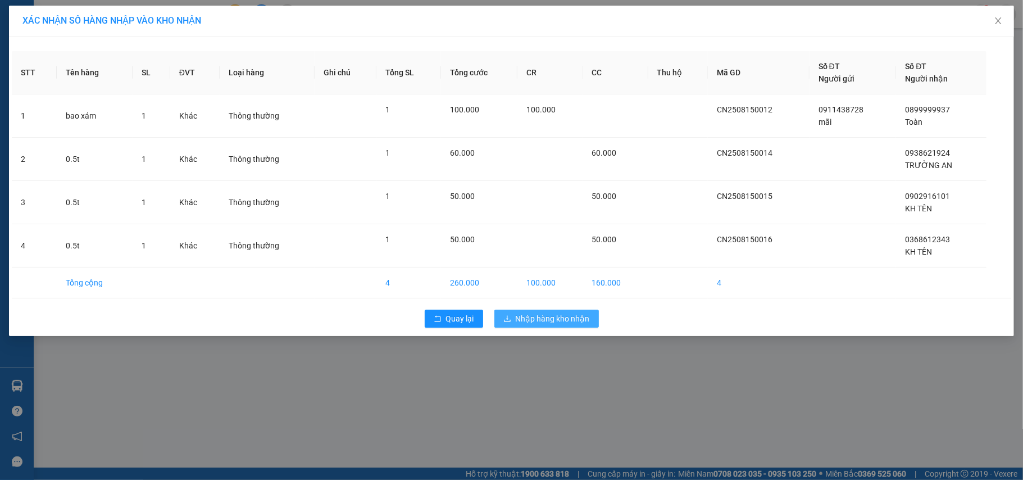
click at [526, 320] on span "Nhập hàng kho nhận" at bounding box center [553, 318] width 74 height 12
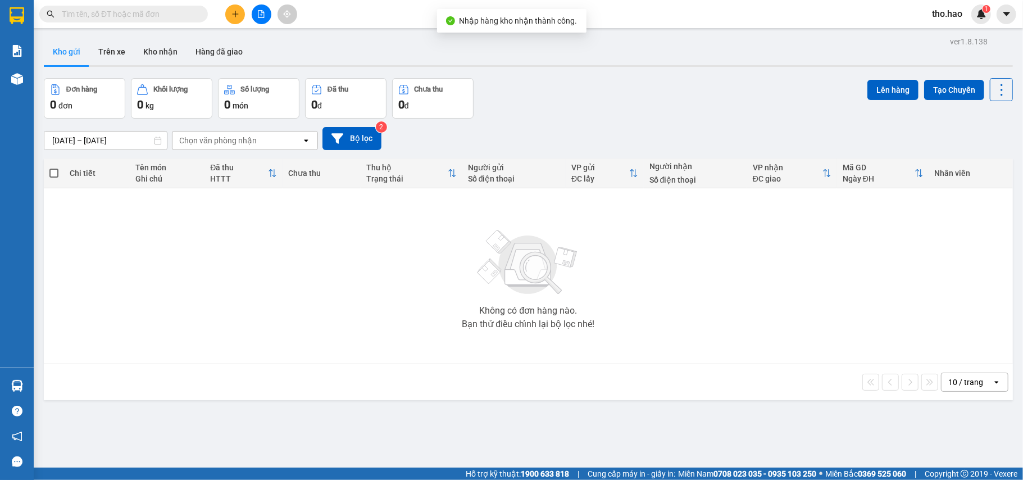
click at [40, 386] on div "ver 1.8.138 Kho gửi Trên xe Kho nhận Hàng đã giao Đơn hàng 0 đơn Khối lượng 0 k…" at bounding box center [528, 274] width 978 height 480
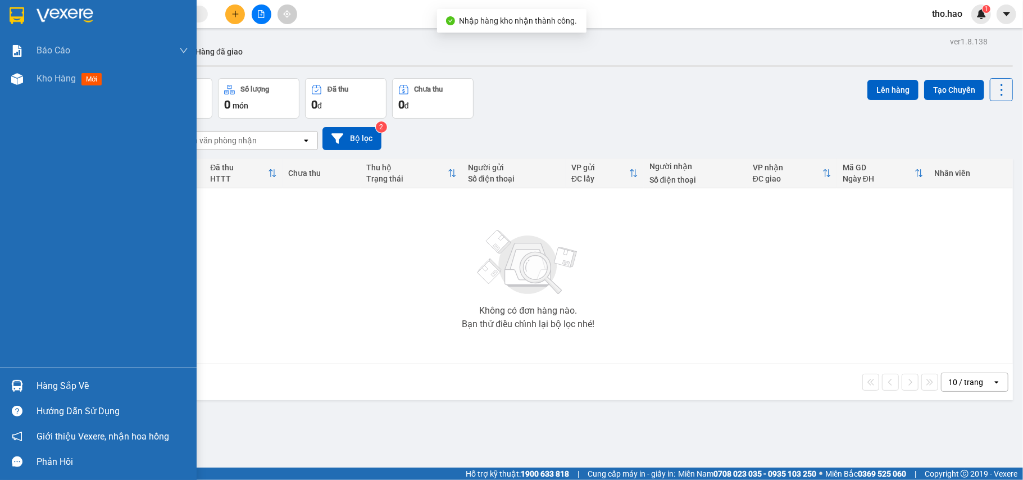
click at [9, 385] on div at bounding box center [17, 386] width 20 height 20
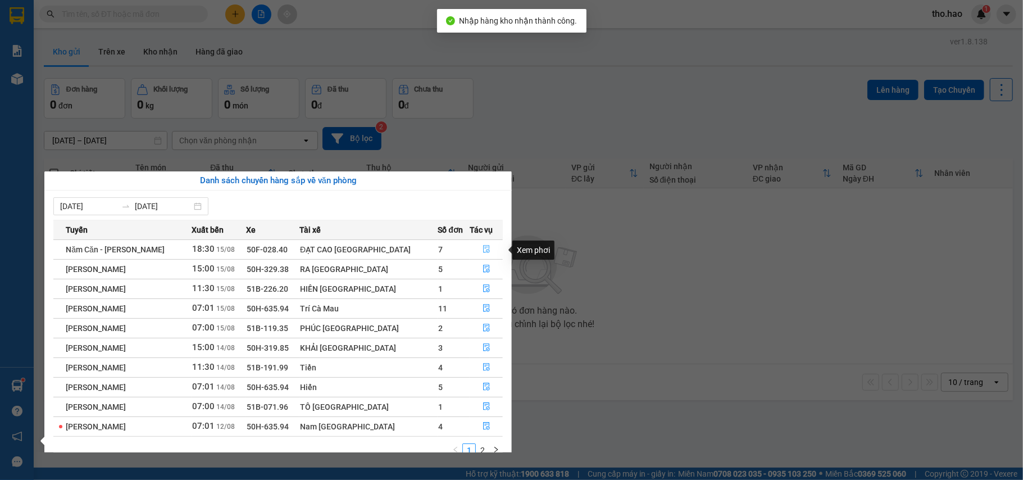
click at [485, 251] on button "button" at bounding box center [486, 249] width 32 height 18
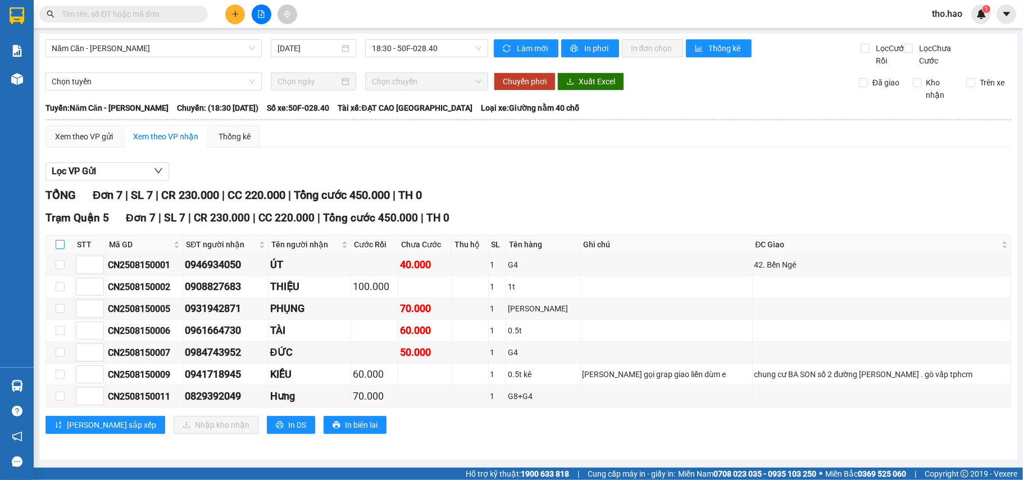
click at [57, 249] on input "checkbox" at bounding box center [60, 244] width 9 height 9
checkbox input "true"
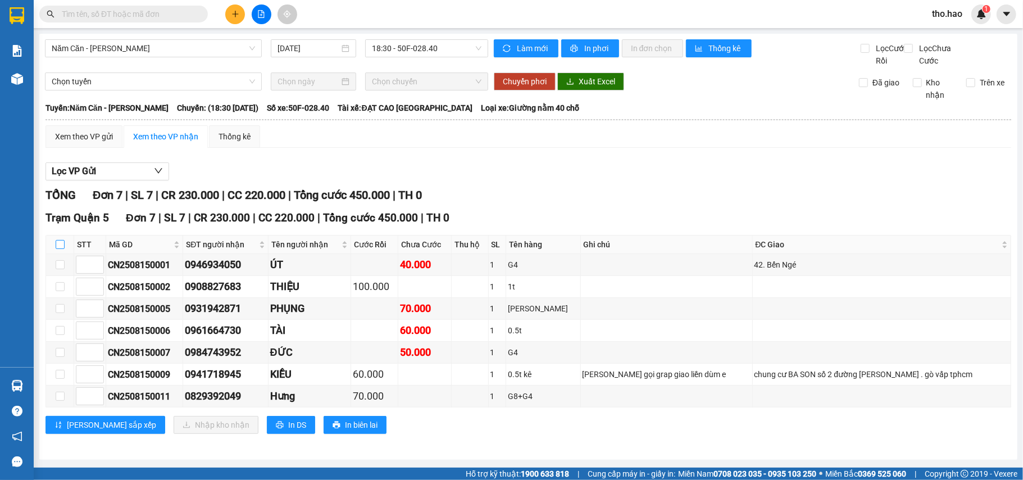
checkbox input "true"
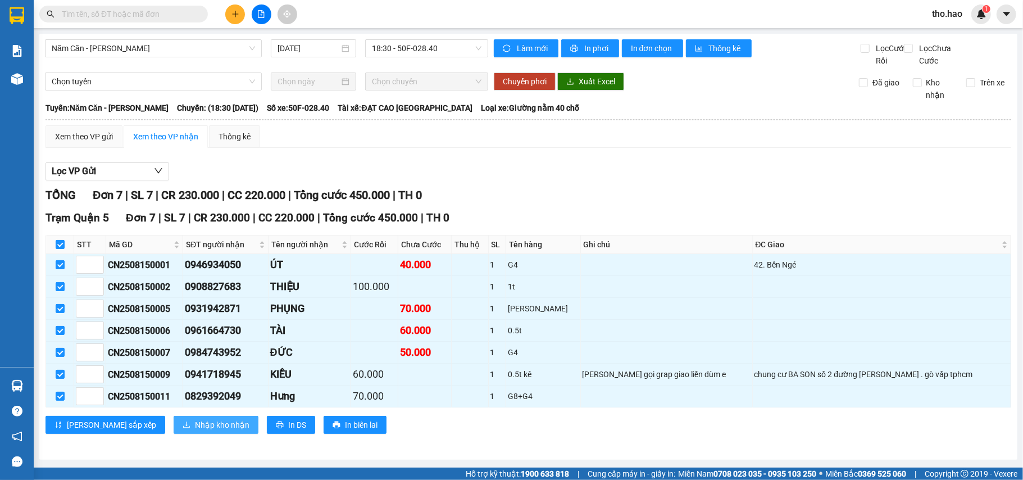
click at [174, 434] on button "Nhập kho nhận" at bounding box center [216, 425] width 85 height 18
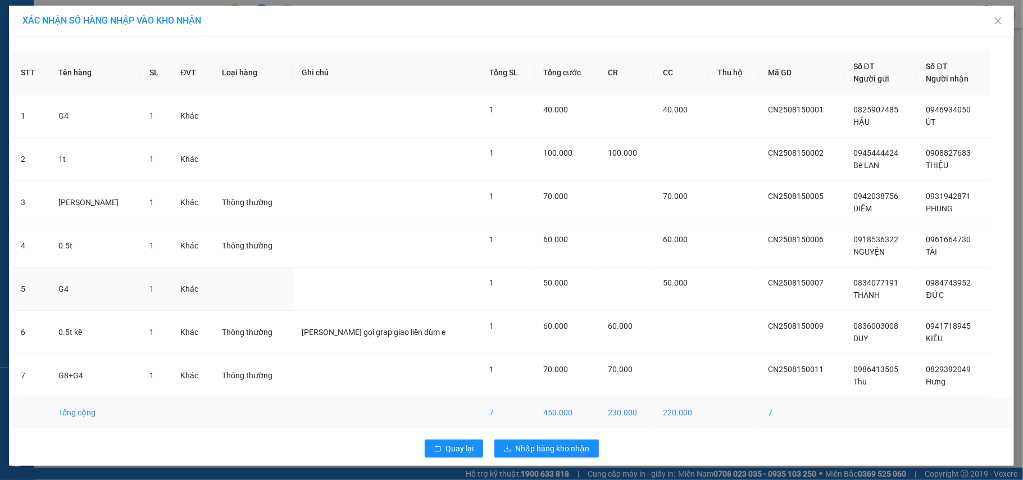
scroll to position [1, 0]
click at [526, 446] on span "Nhập hàng kho nhận" at bounding box center [553, 448] width 74 height 12
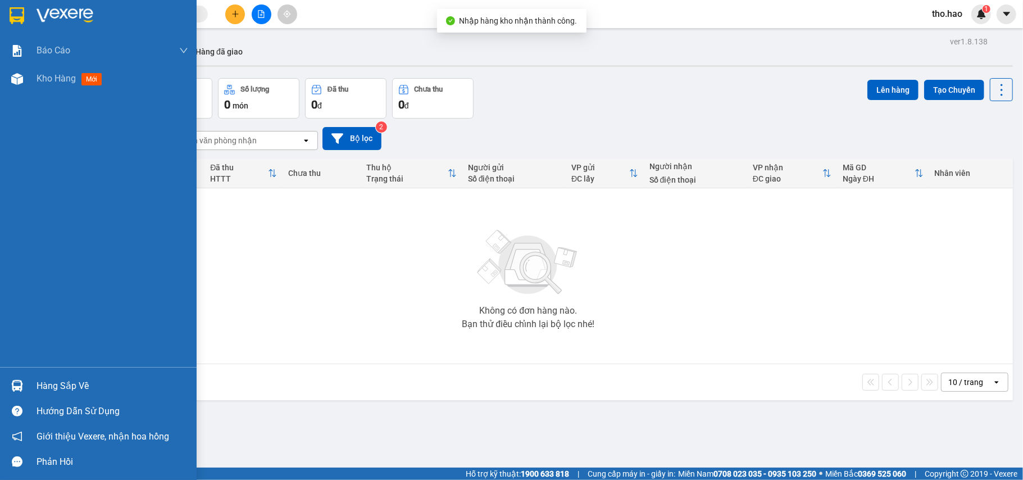
click at [7, 383] on div at bounding box center [17, 386] width 20 height 20
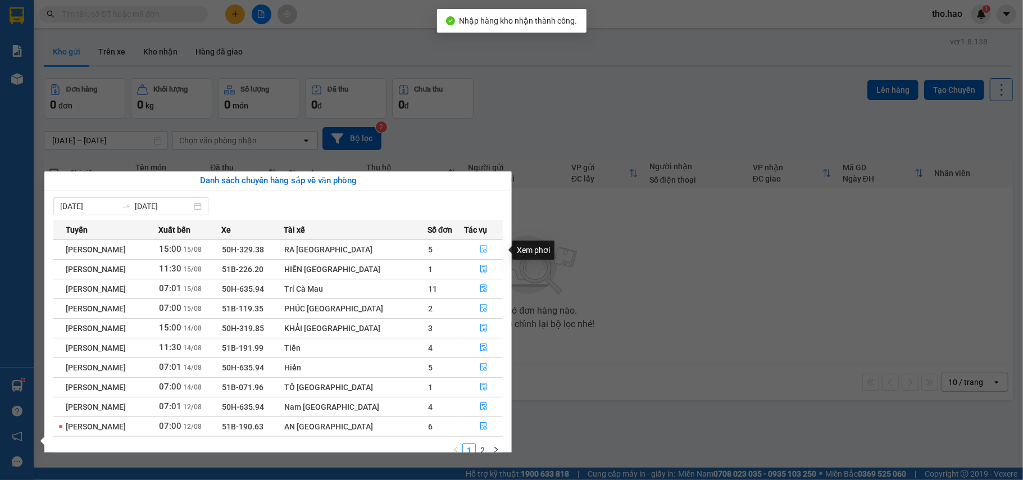
click at [480, 249] on icon "file-done" at bounding box center [484, 249] width 8 height 8
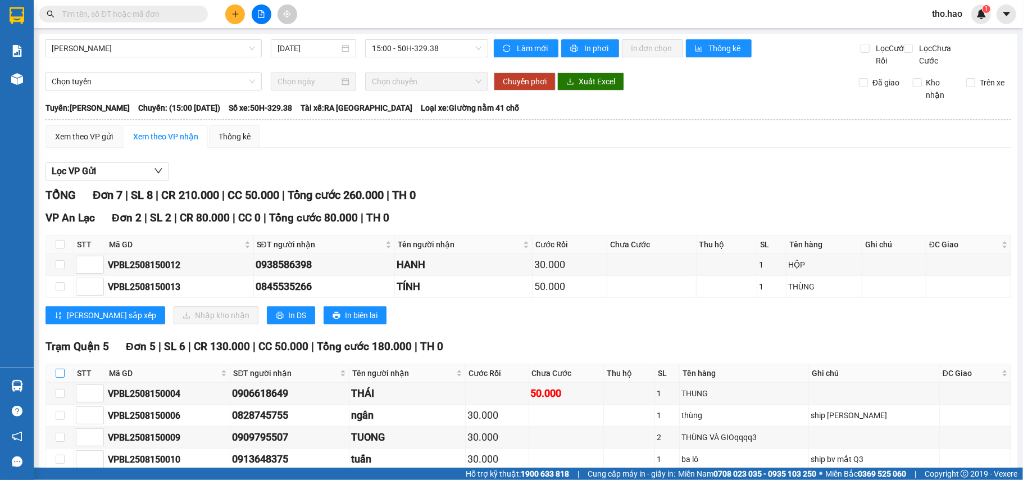
click at [58, 377] on input "checkbox" at bounding box center [60, 372] width 9 height 9
checkbox input "true"
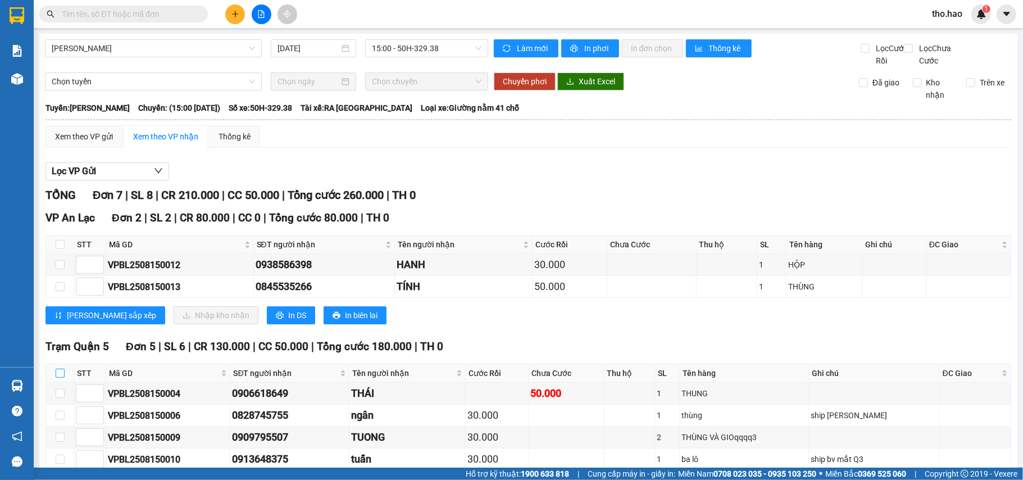
checkbox input "true"
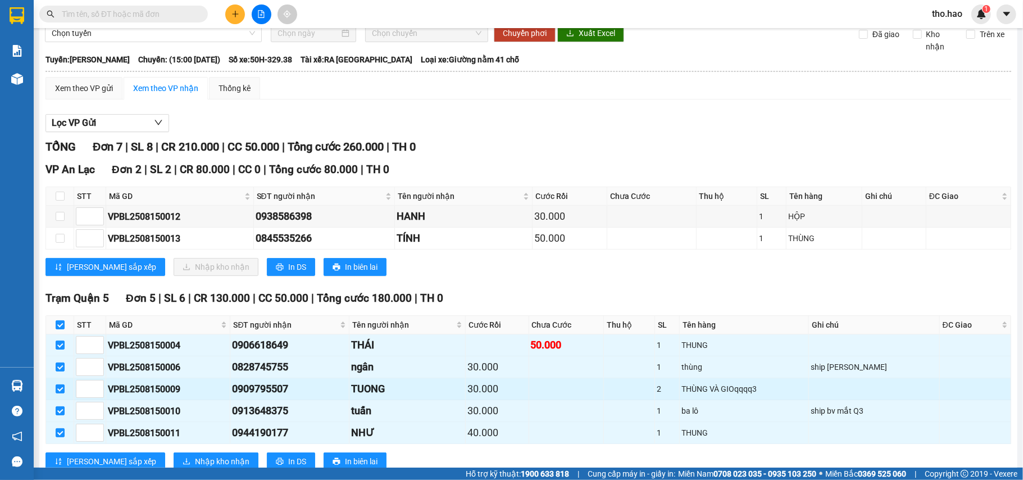
scroll to position [100, 0]
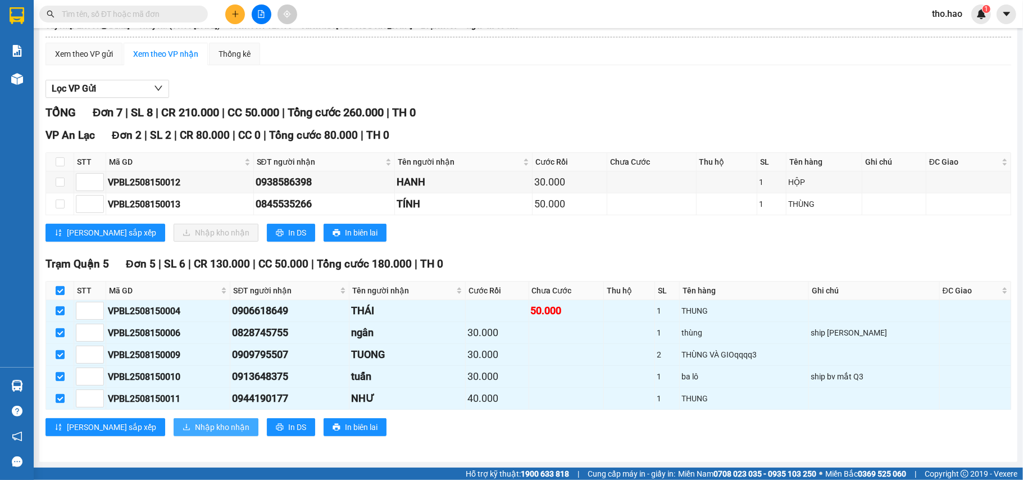
click at [195, 427] on span "Nhập kho nhận" at bounding box center [222, 427] width 54 height 12
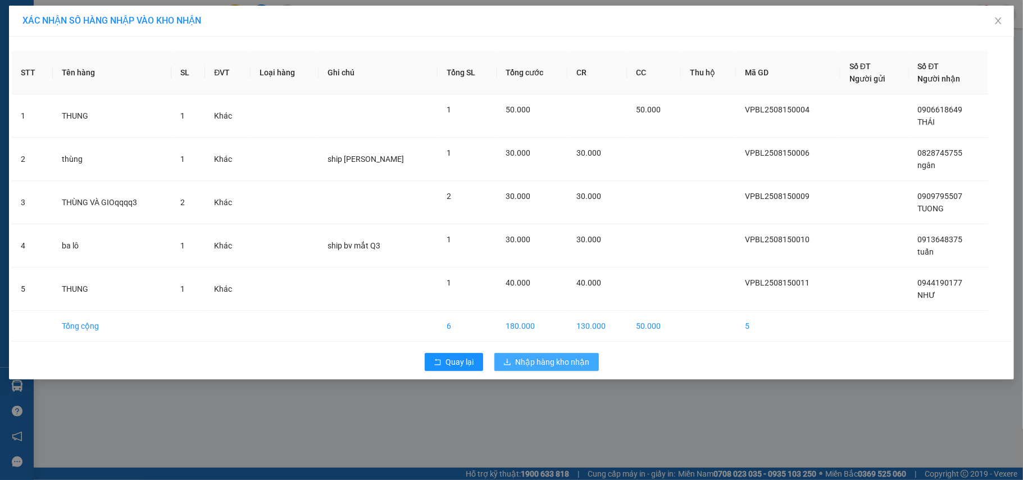
drag, startPoint x: 506, startPoint y: 363, endPoint x: 506, endPoint y: 374, distance: 11.2
click at [506, 363] on icon "download" at bounding box center [507, 362] width 8 height 8
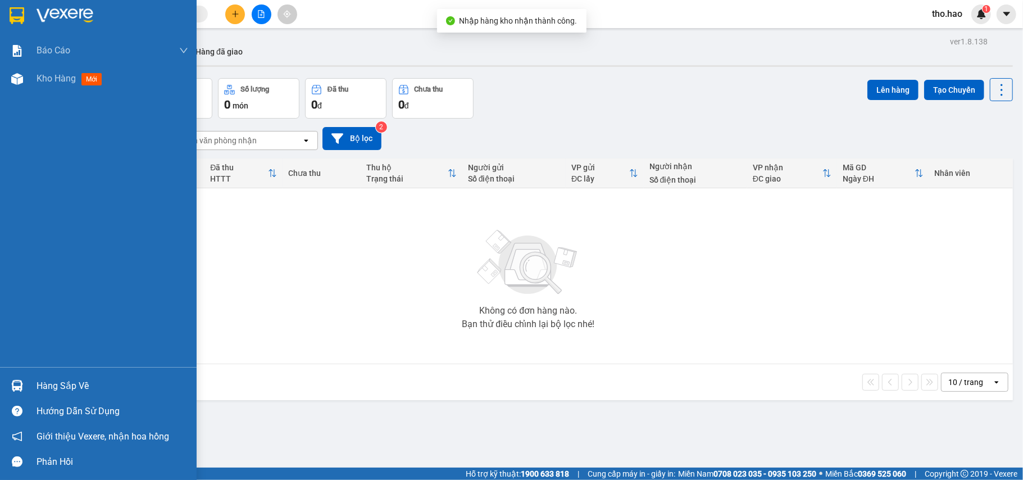
click at [15, 387] on img at bounding box center [17, 386] width 12 height 12
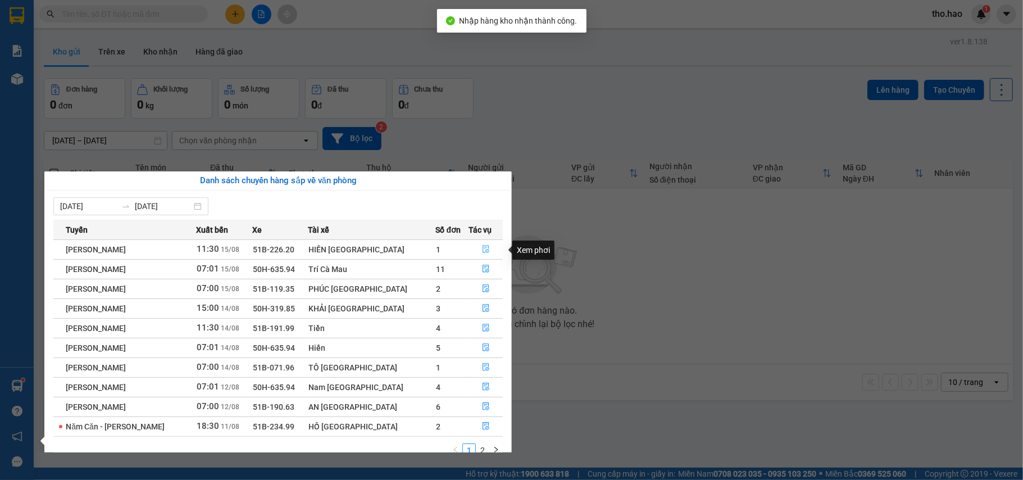
click at [485, 251] on button "button" at bounding box center [485, 249] width 33 height 18
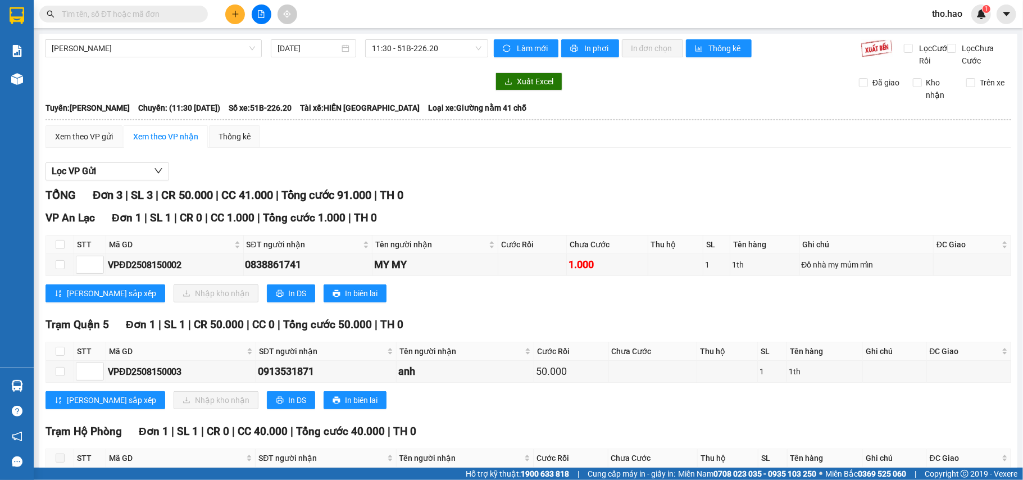
click at [53, 361] on th at bounding box center [60, 351] width 28 height 19
drag, startPoint x: 59, startPoint y: 360, endPoint x: 117, endPoint y: 403, distance: 72.7
click at [59, 357] on label at bounding box center [60, 351] width 9 height 12
click at [57, 356] on input "checkbox" at bounding box center [60, 351] width 9 height 9
checkbox input "true"
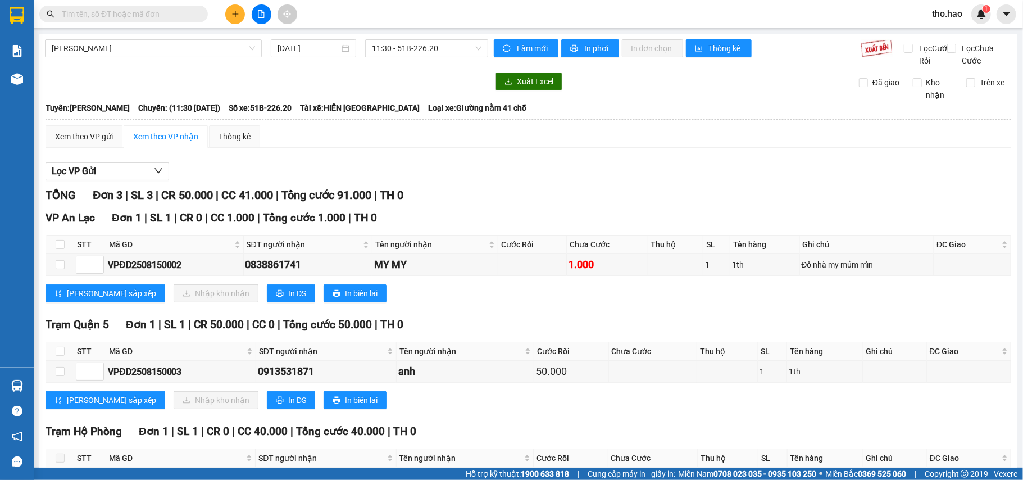
checkbox input "true"
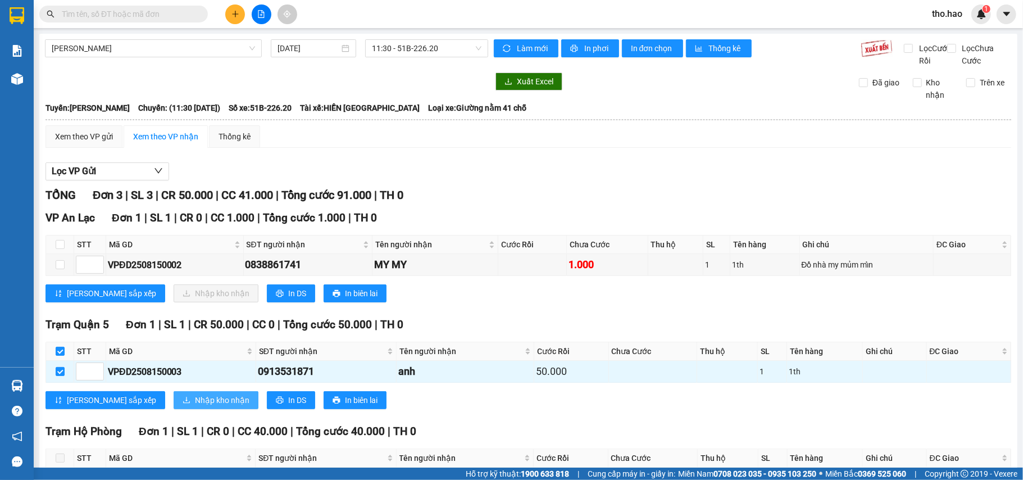
click at [195, 406] on span "Nhập kho nhận" at bounding box center [222, 400] width 54 height 12
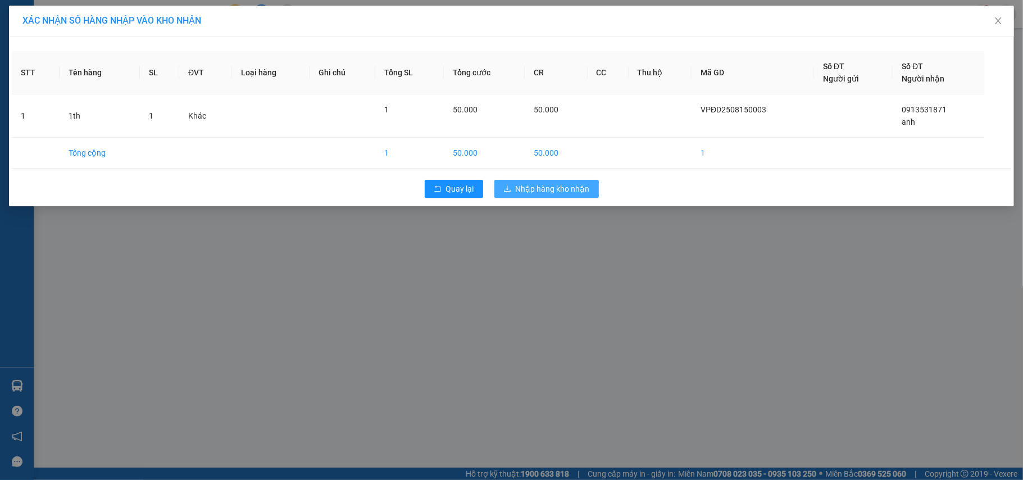
click at [517, 193] on span "Nhập hàng kho nhận" at bounding box center [553, 189] width 74 height 12
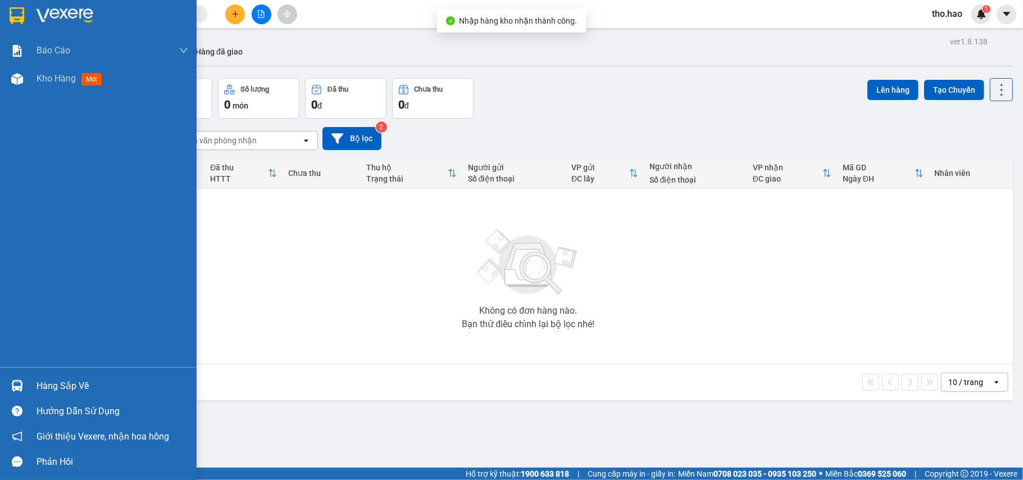
click at [24, 384] on div at bounding box center [17, 386] width 20 height 20
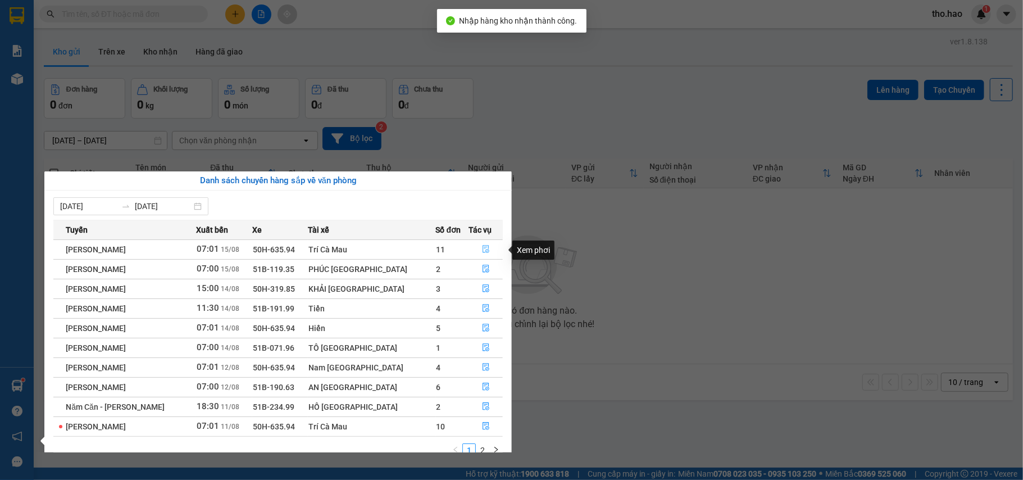
click at [481, 241] on button "button" at bounding box center [485, 249] width 33 height 18
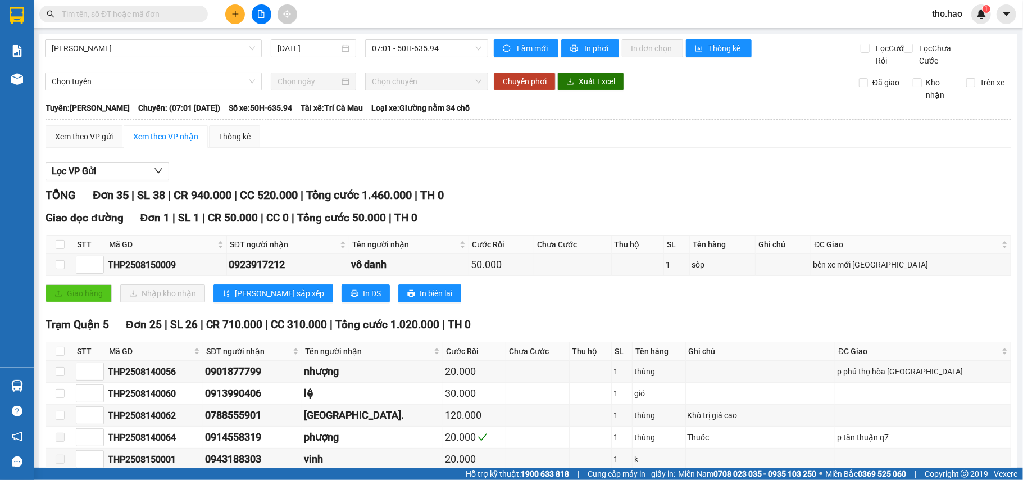
click at [63, 358] on th at bounding box center [60, 351] width 28 height 19
click at [58, 356] on input "checkbox" at bounding box center [60, 351] width 9 height 9
checkbox input "true"
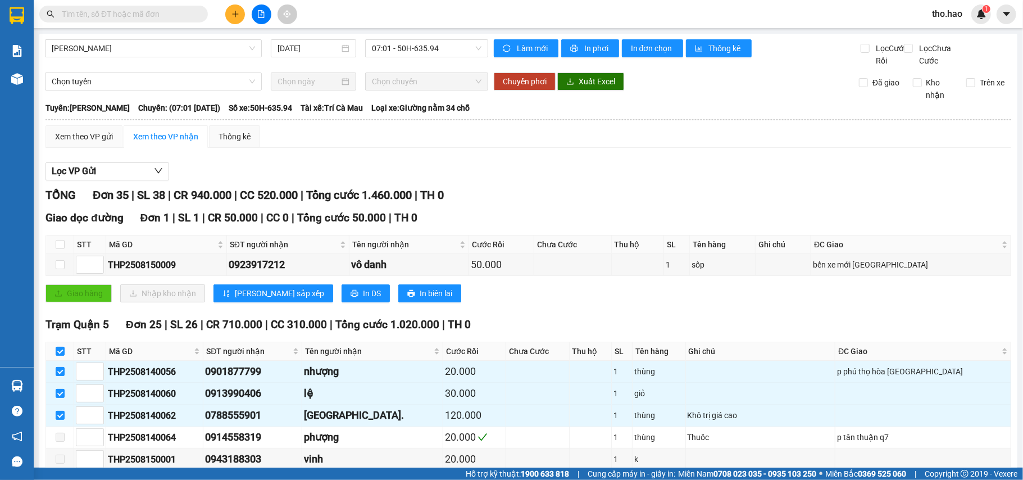
checkbox input "true"
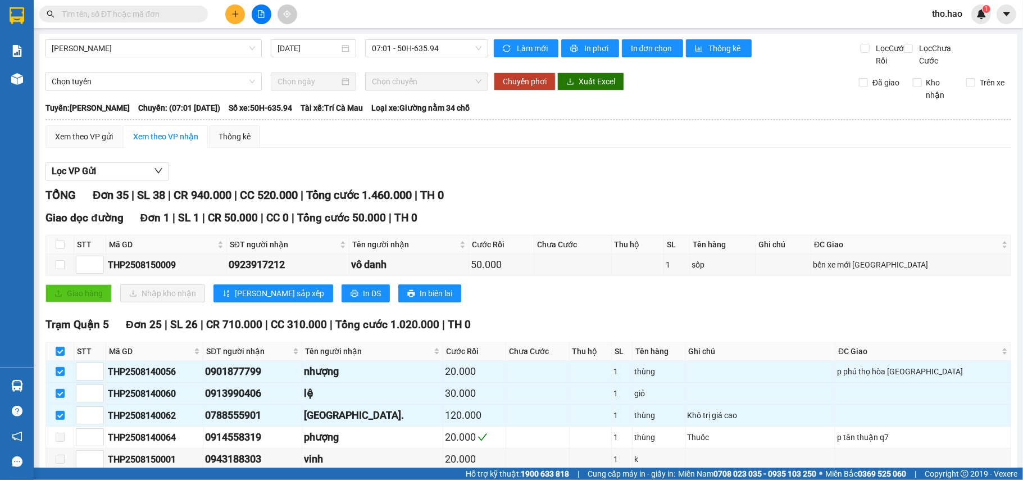
checkbox input "true"
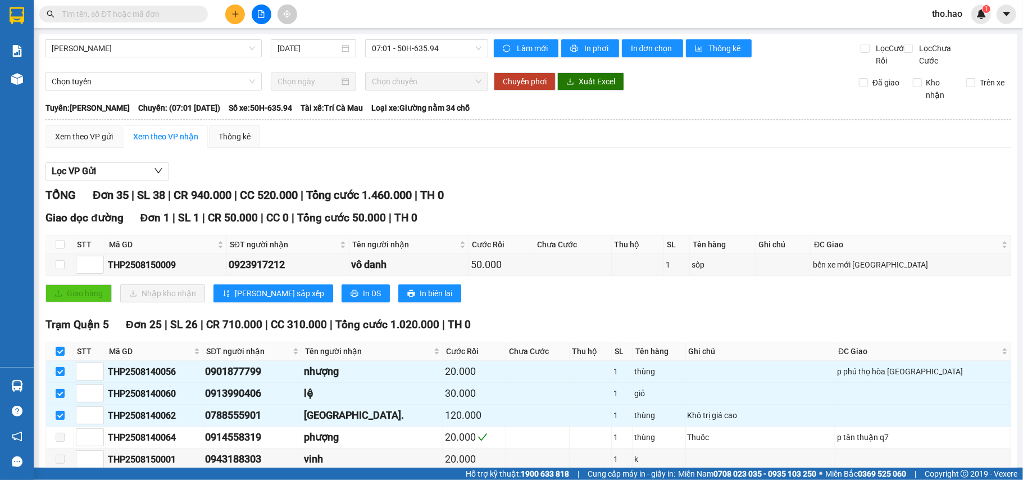
checkbox input "true"
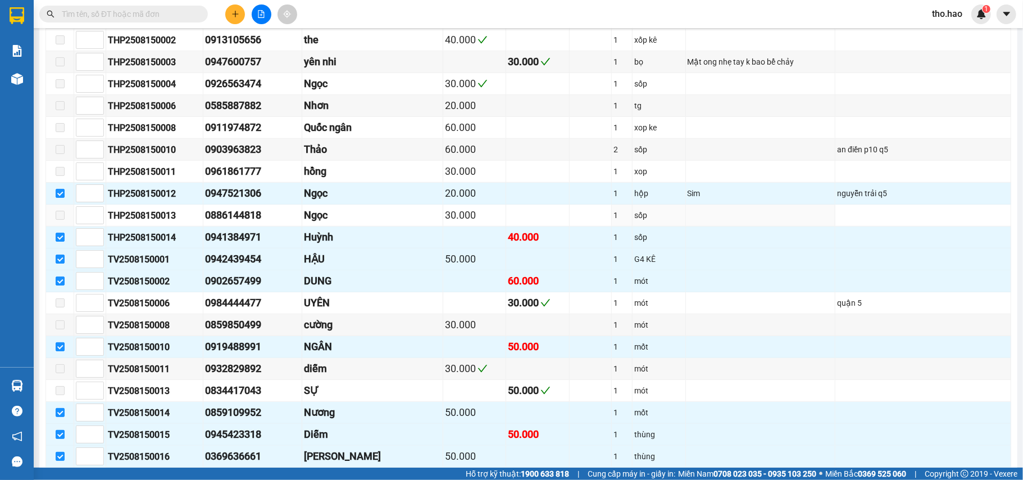
scroll to position [749, 0]
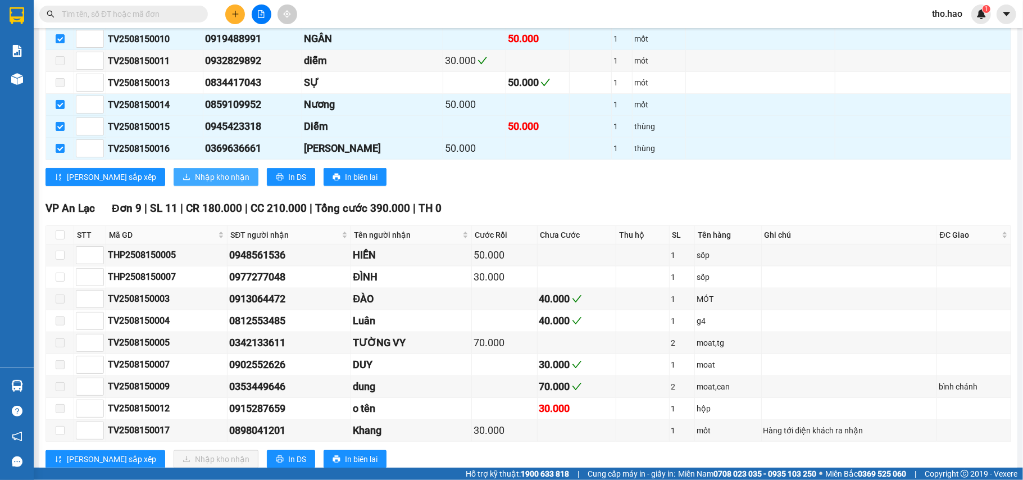
click at [195, 183] on span "Nhập kho nhận" at bounding box center [222, 177] width 54 height 12
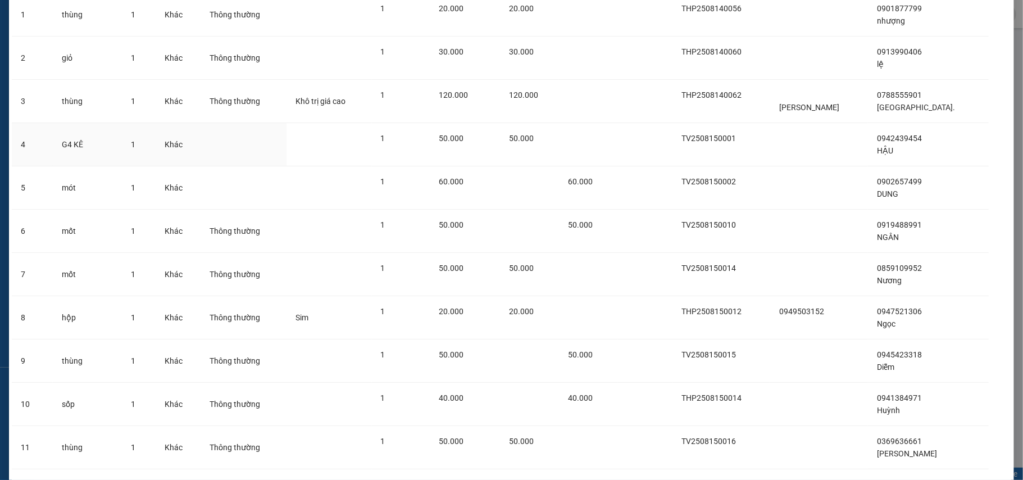
scroll to position [174, 0]
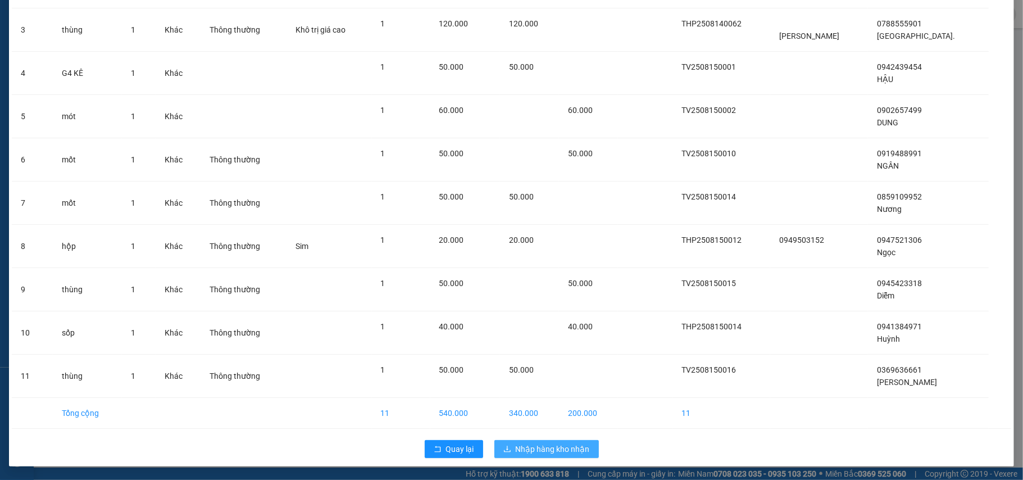
click at [562, 453] on span "Nhập hàng kho nhận" at bounding box center [553, 449] width 74 height 12
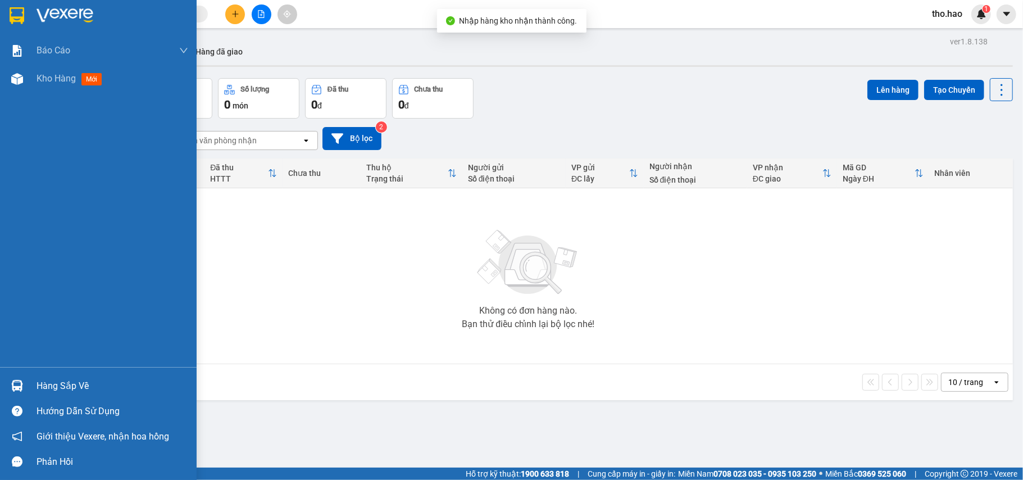
click at [9, 385] on div at bounding box center [17, 386] width 20 height 20
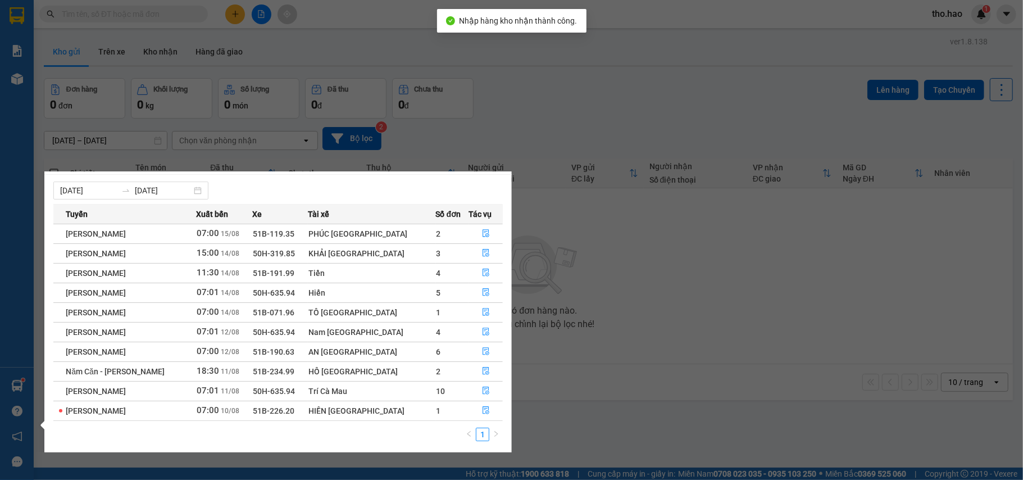
scroll to position [20, 0]
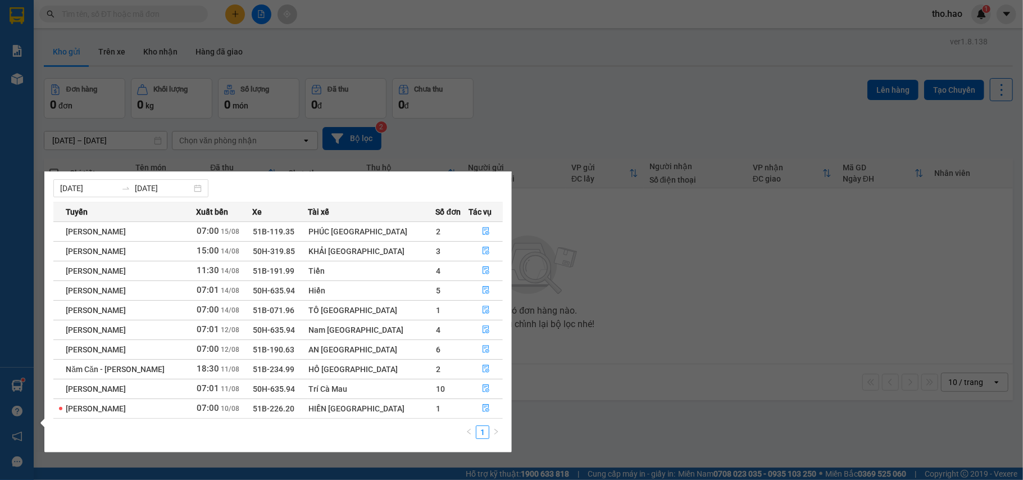
click at [673, 389] on section "Kết quả tìm kiếm ( 0 ) Bộ lọc No Data tho.hao 1 Báo cáo BC tiền công nợ Báo cáo…" at bounding box center [511, 240] width 1023 height 480
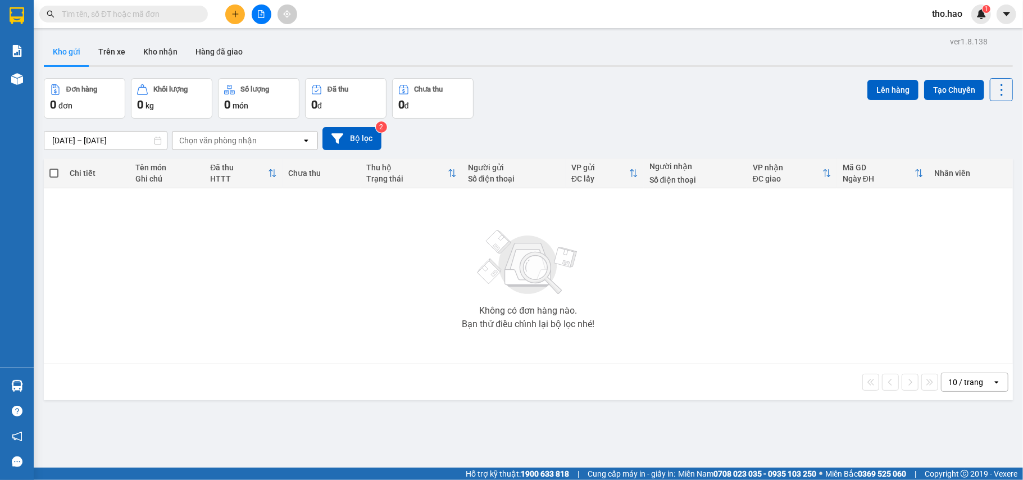
click at [176, 13] on input "text" at bounding box center [128, 14] width 133 height 12
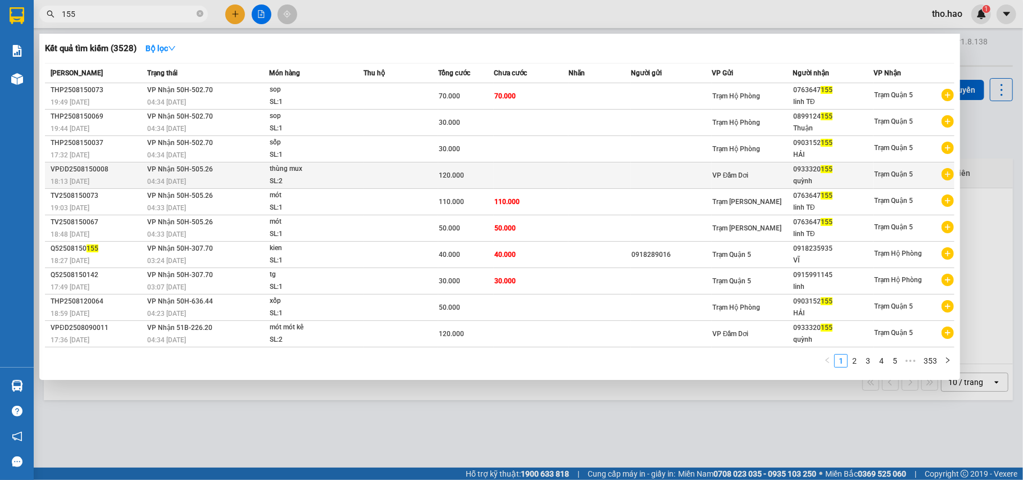
type input "155"
click at [670, 170] on td at bounding box center [671, 175] width 81 height 26
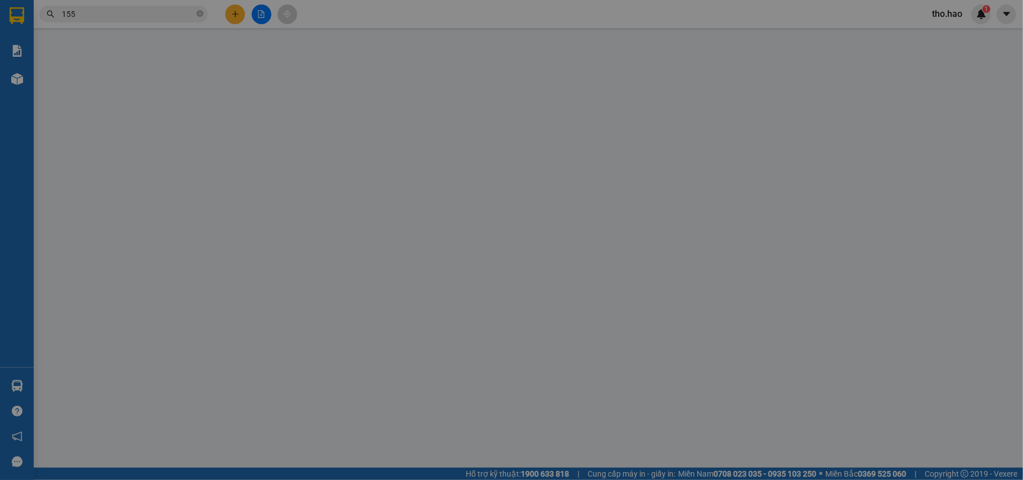
type input "0933320155"
type input "quỳnh"
type input "120.000"
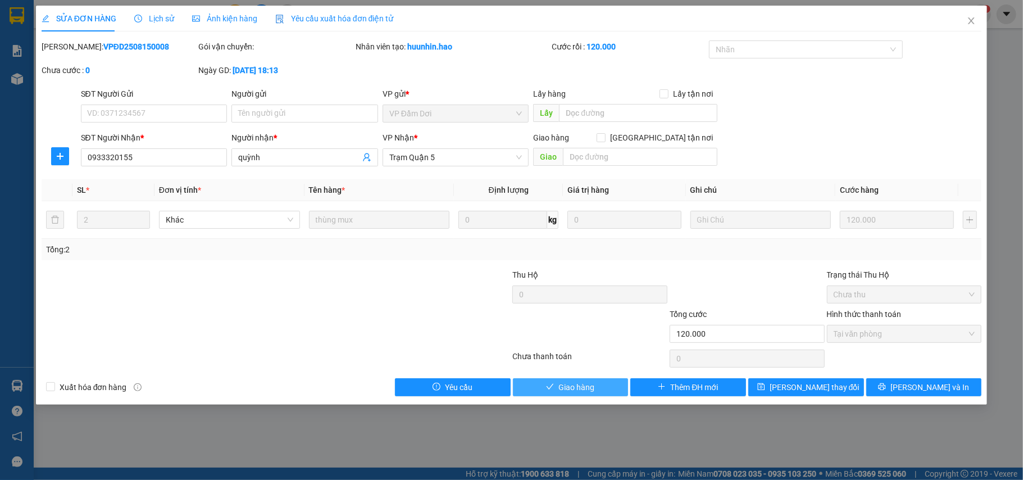
click at [614, 392] on button "Giao hàng" at bounding box center [571, 387] width 116 height 18
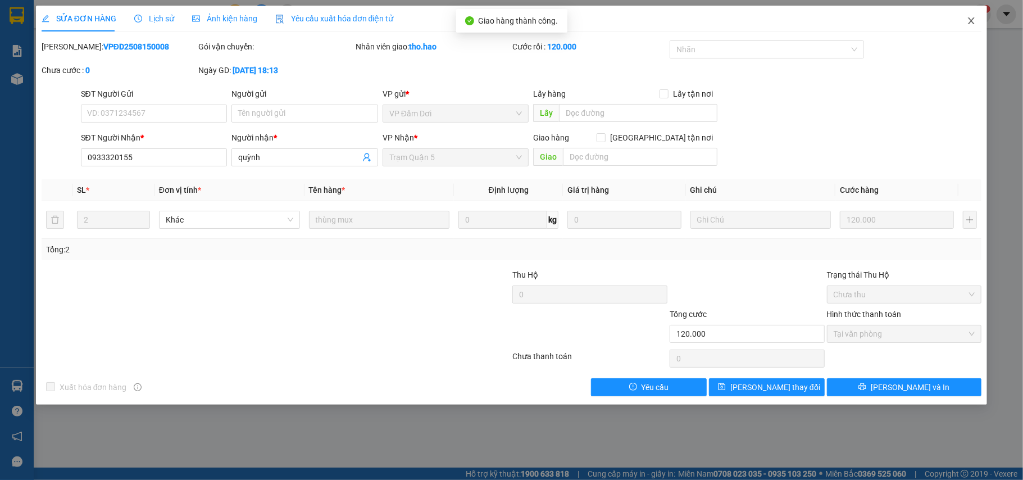
click at [973, 10] on span "Close" at bounding box center [970, 21] width 31 height 31
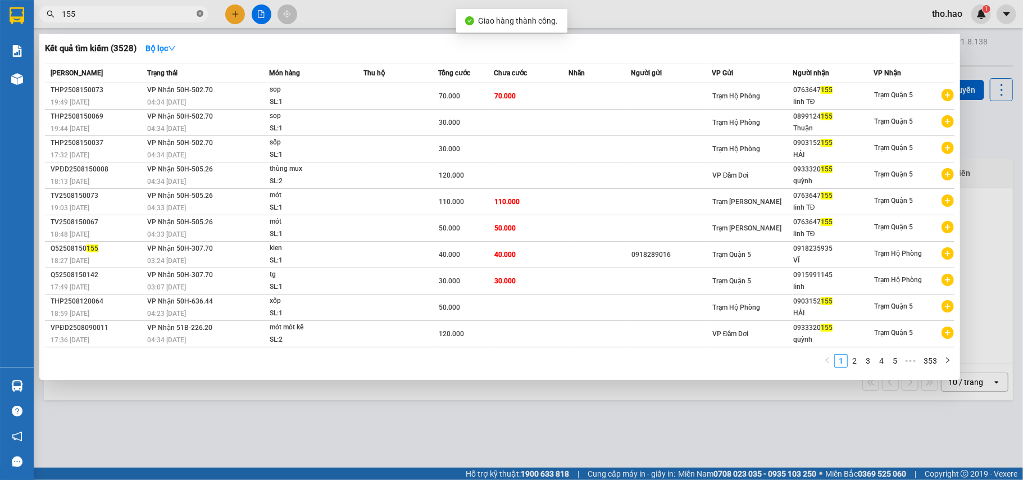
click at [197, 16] on icon "close-circle" at bounding box center [200, 13] width 7 height 7
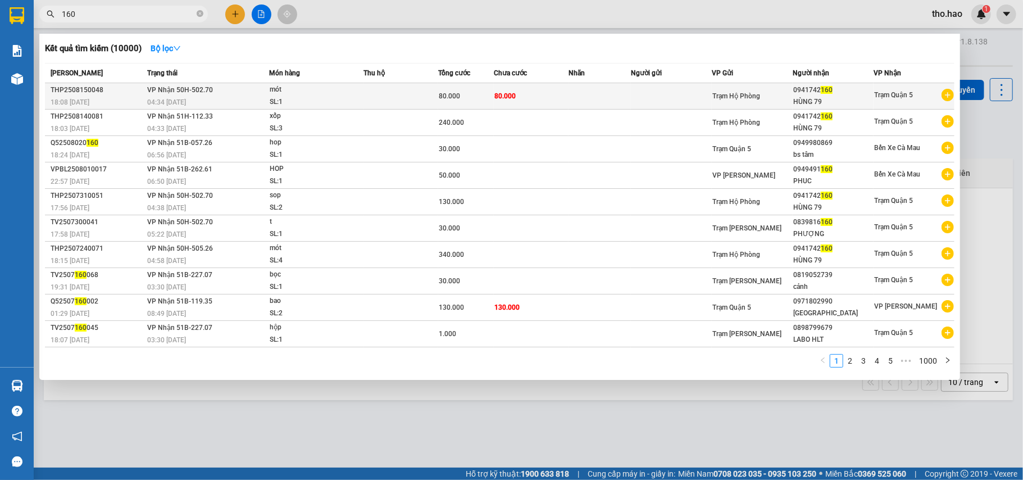
type input "160"
click at [542, 99] on td "80.000" at bounding box center [531, 96] width 75 height 26
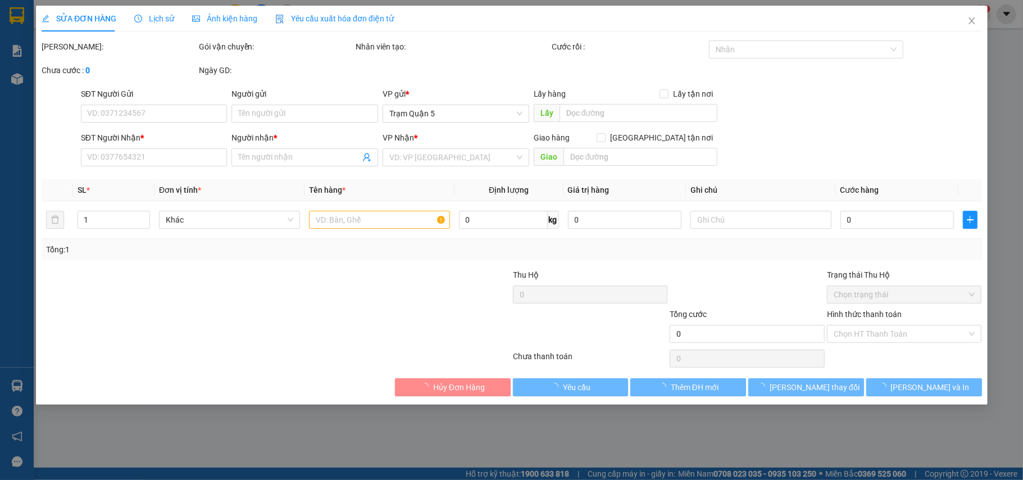
type input "0941742160"
type input "HÙNG 79"
type input "80.000"
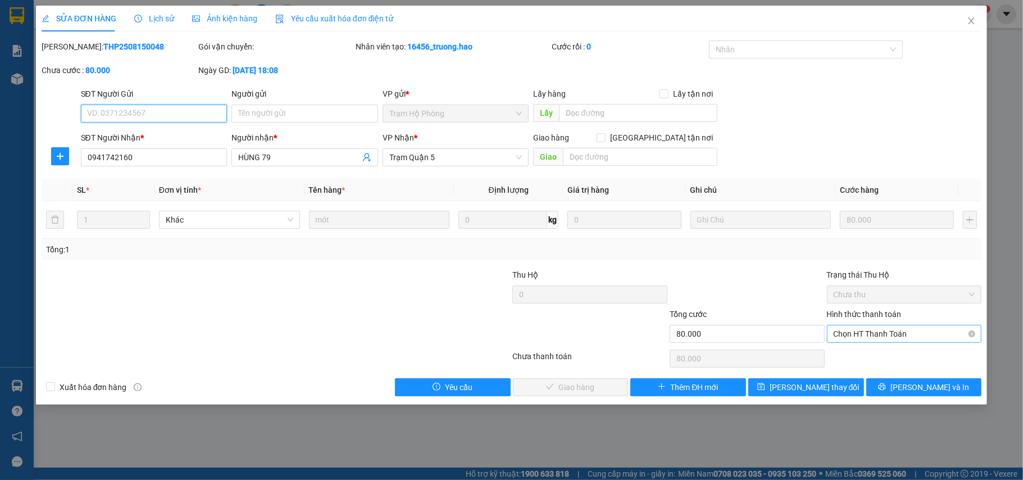
click at [882, 337] on span "Chọn HT Thanh Toán" at bounding box center [905, 333] width 142 height 17
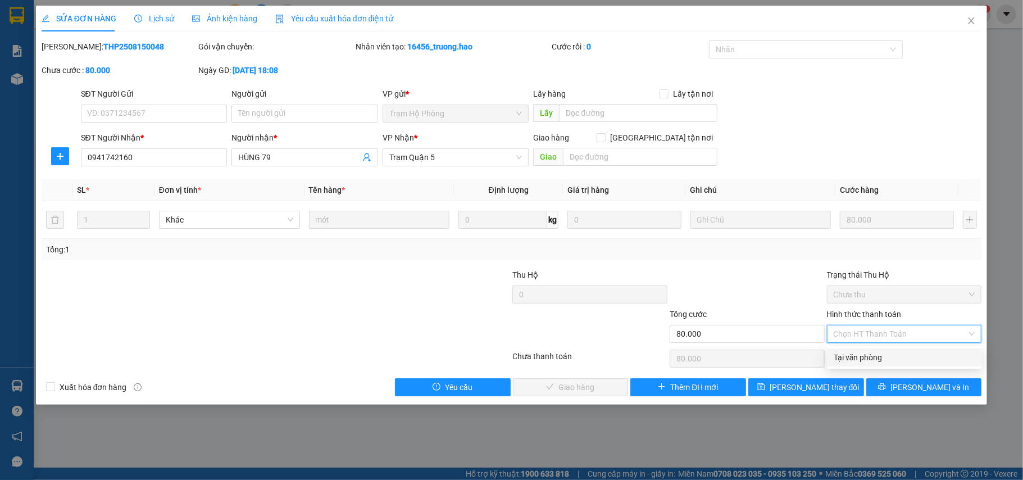
click at [883, 352] on div "Tại văn phòng" at bounding box center [905, 357] width 142 height 12
type input "0"
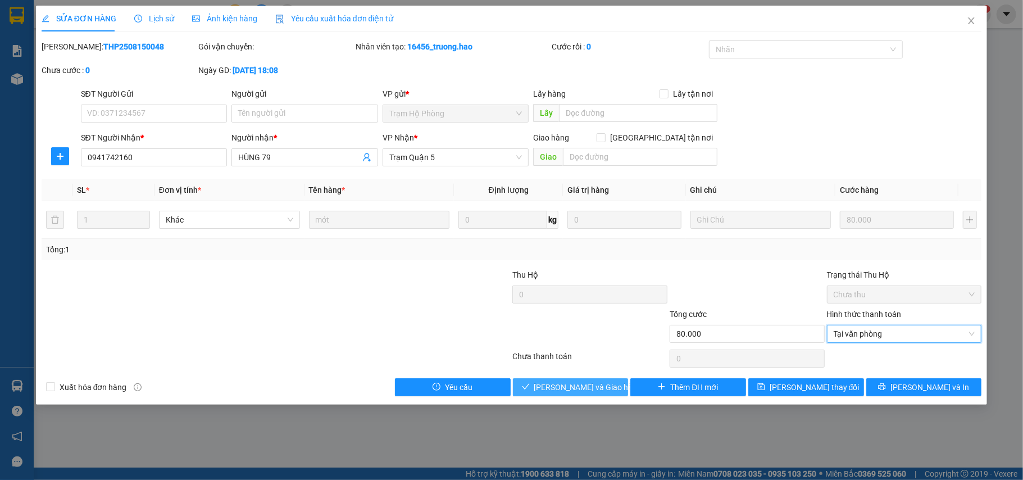
click at [577, 387] on span "[PERSON_NAME] và Giao hàng" at bounding box center [588, 387] width 108 height 12
